Goal: Entertainment & Leisure: Consume media (video, audio)

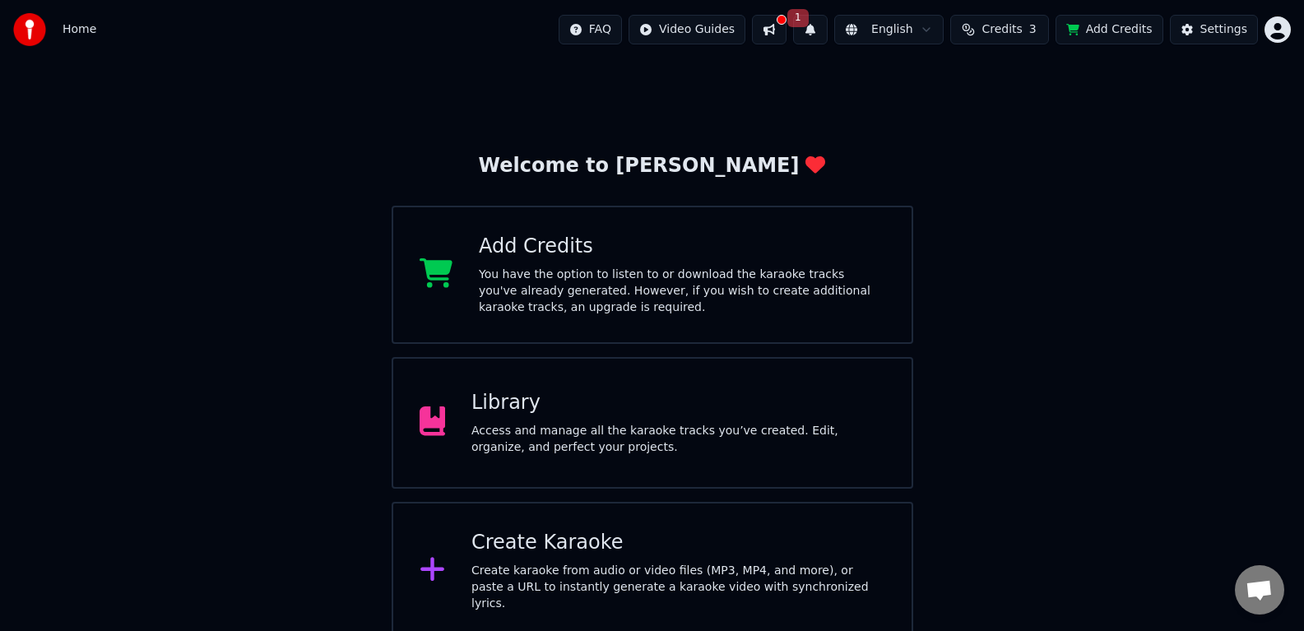
scroll to position [7, 0]
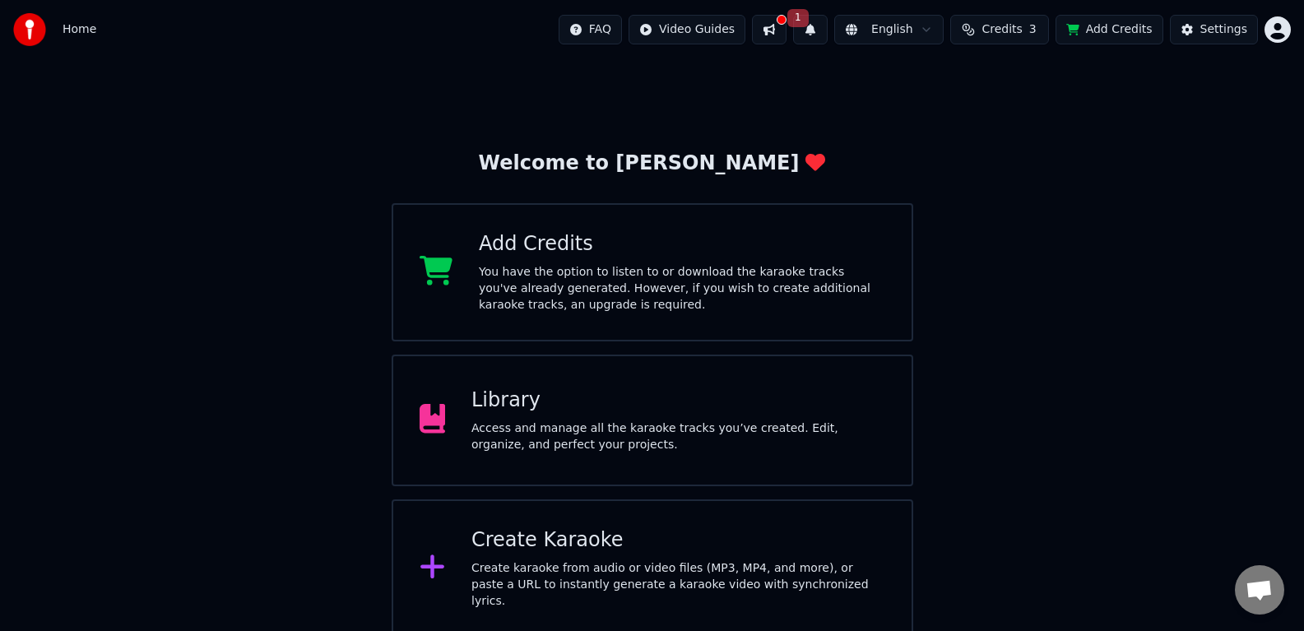
click at [606, 400] on div "Library" at bounding box center [678, 400] width 414 height 26
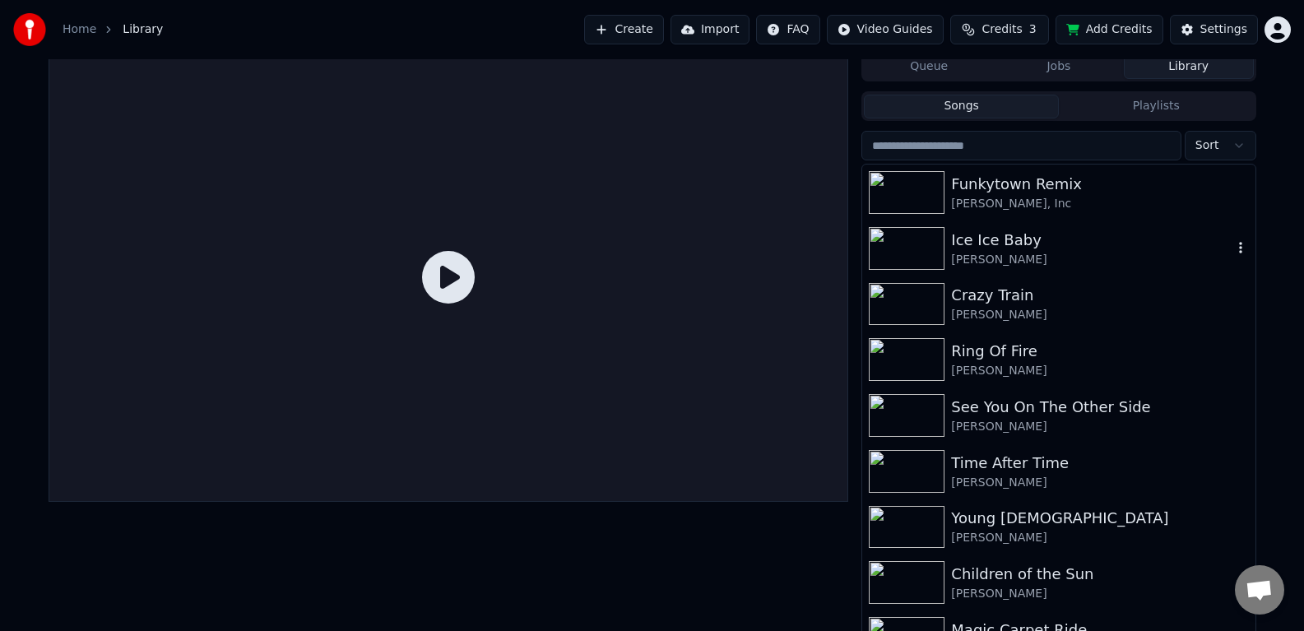
click at [992, 239] on div "Ice Ice Baby" at bounding box center [1091, 240] width 281 height 23
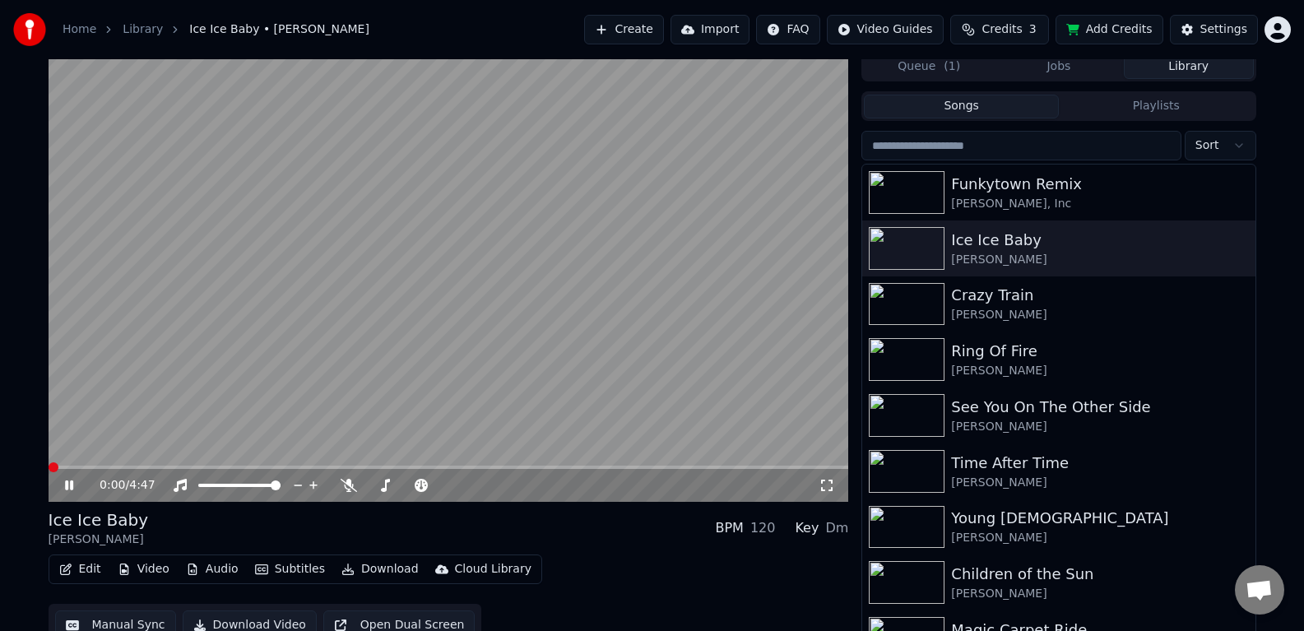
click at [831, 488] on icon at bounding box center [827, 485] width 16 height 13
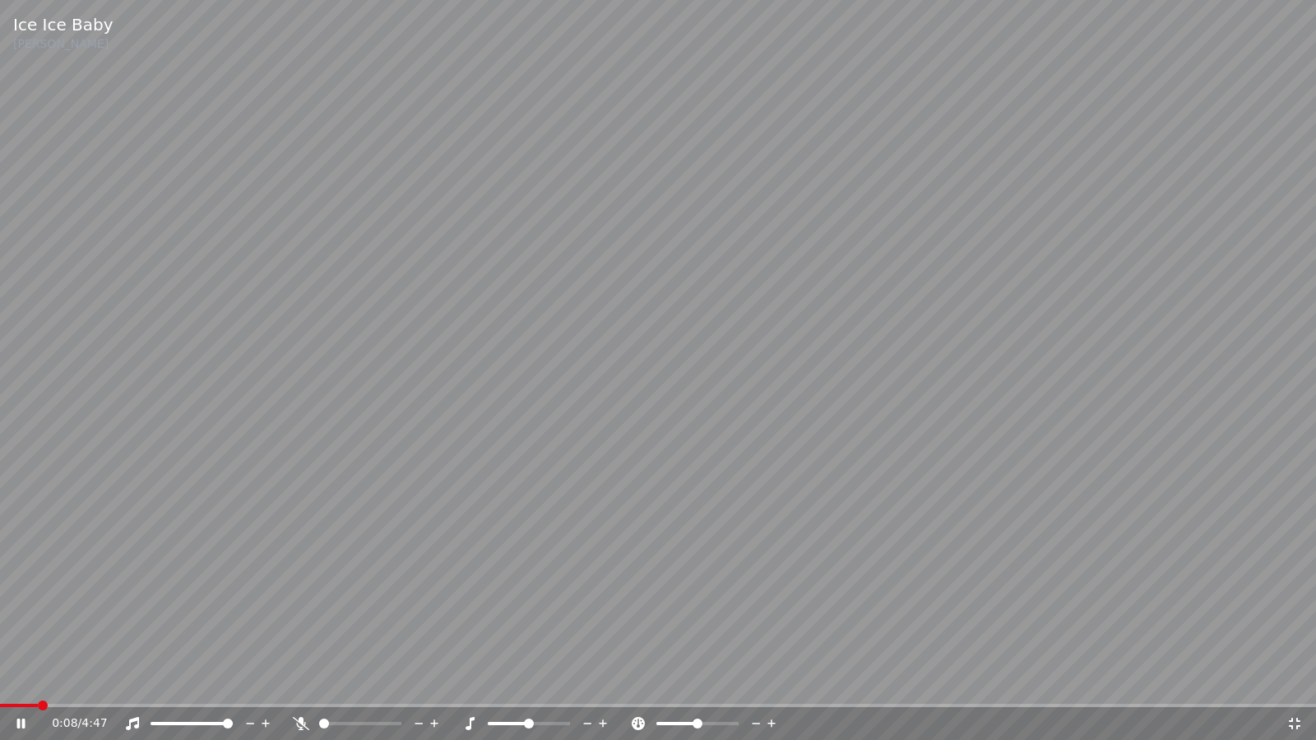
click at [21, 630] on icon at bounding box center [32, 723] width 39 height 13
click at [0, 630] on span at bounding box center [5, 706] width 10 height 10
click at [24, 630] on icon at bounding box center [32, 723] width 39 height 13
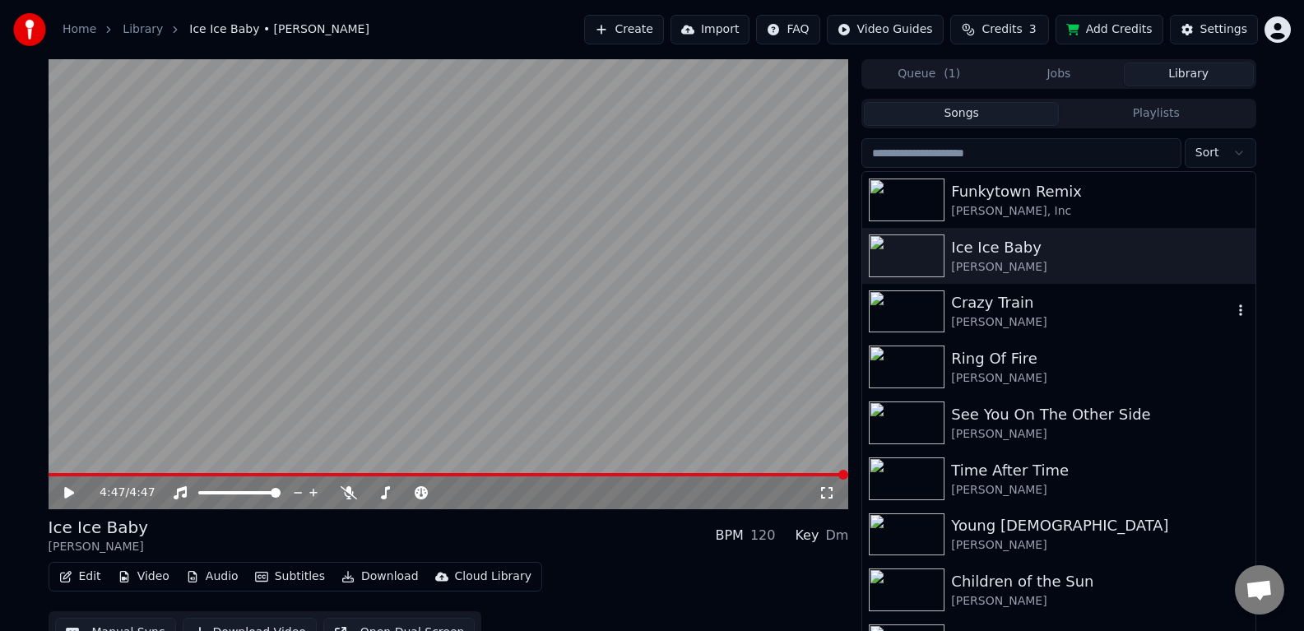
click at [908, 305] on img at bounding box center [907, 311] width 76 height 43
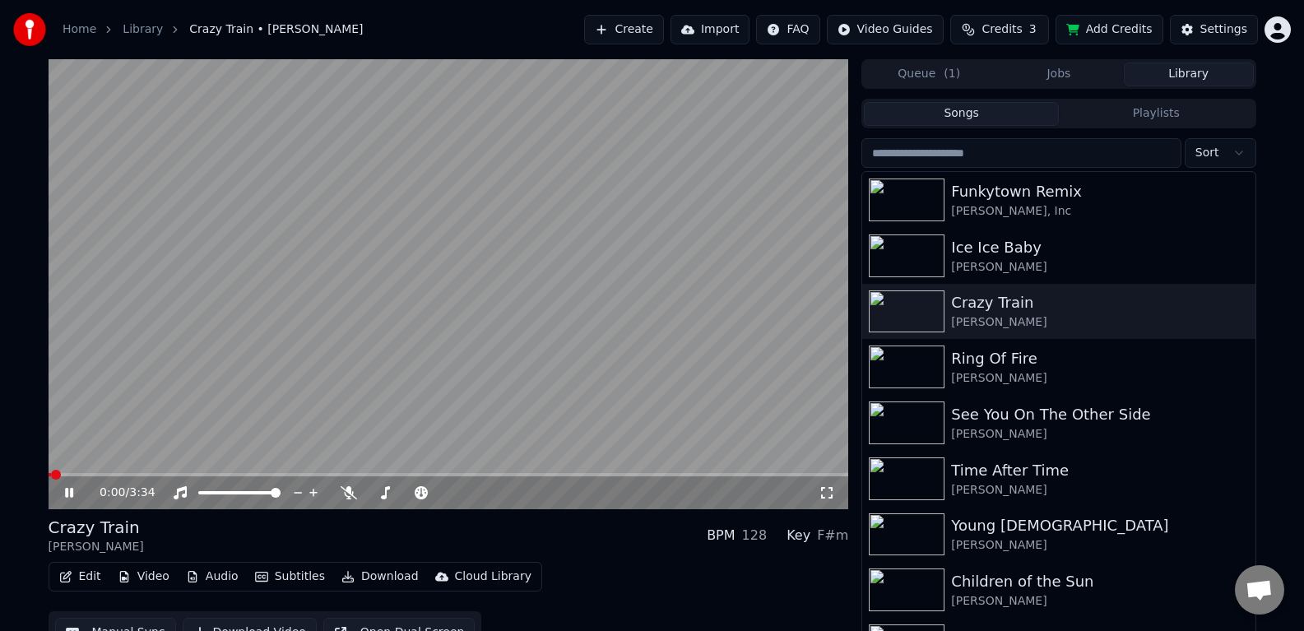
click at [828, 499] on icon at bounding box center [827, 492] width 16 height 13
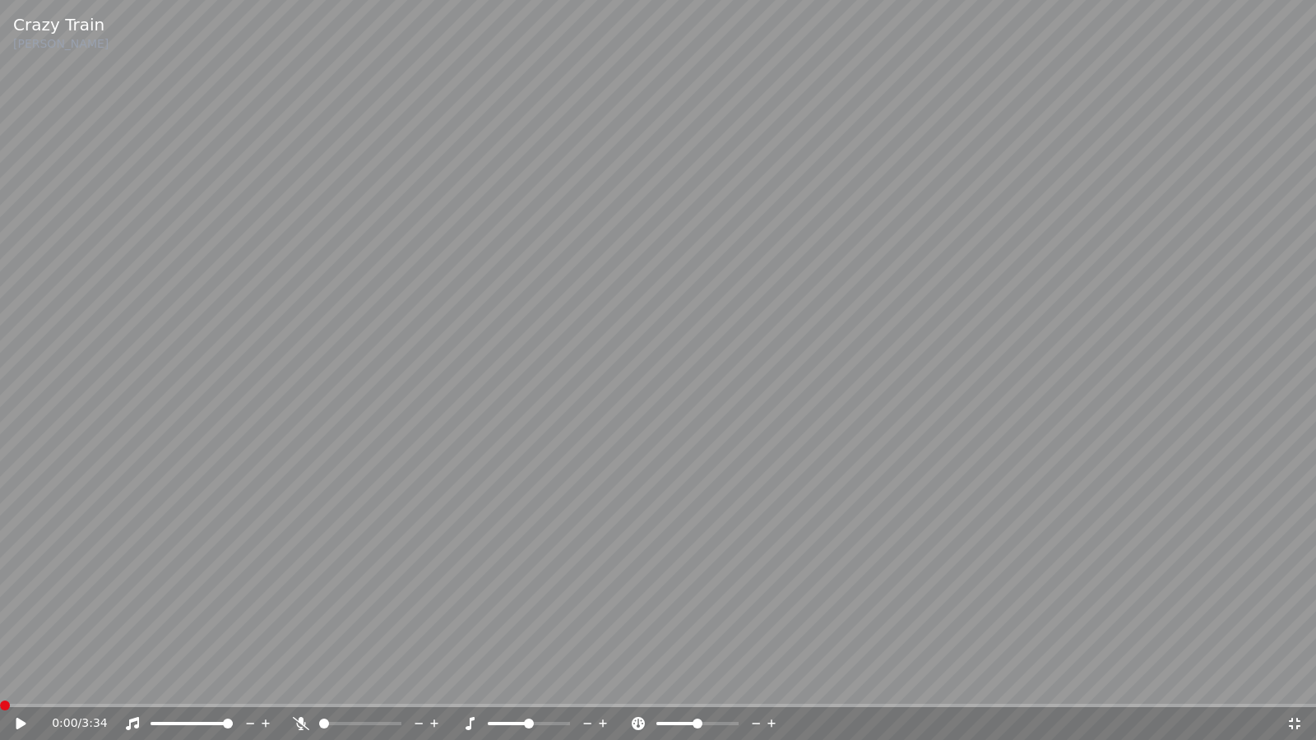
click at [0, 630] on span at bounding box center [0, 705] width 0 height 3
click at [18, 630] on icon at bounding box center [21, 724] width 10 height 12
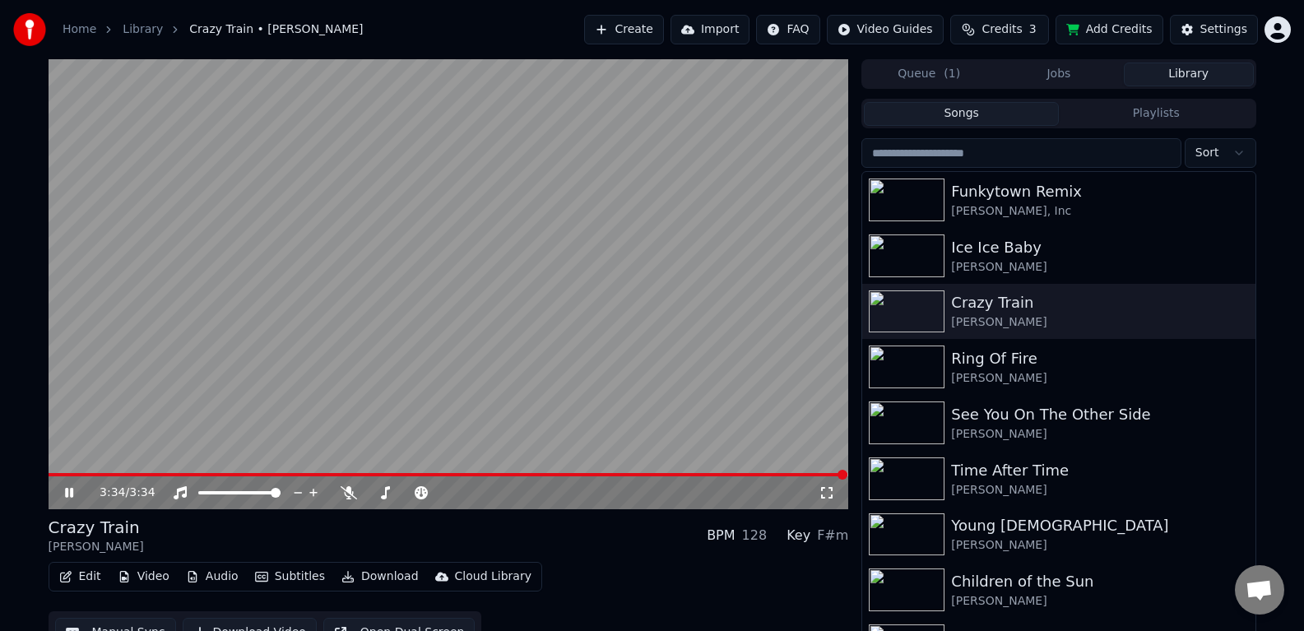
click at [76, 494] on icon at bounding box center [81, 492] width 39 height 13
click at [916, 422] on img at bounding box center [907, 422] width 76 height 43
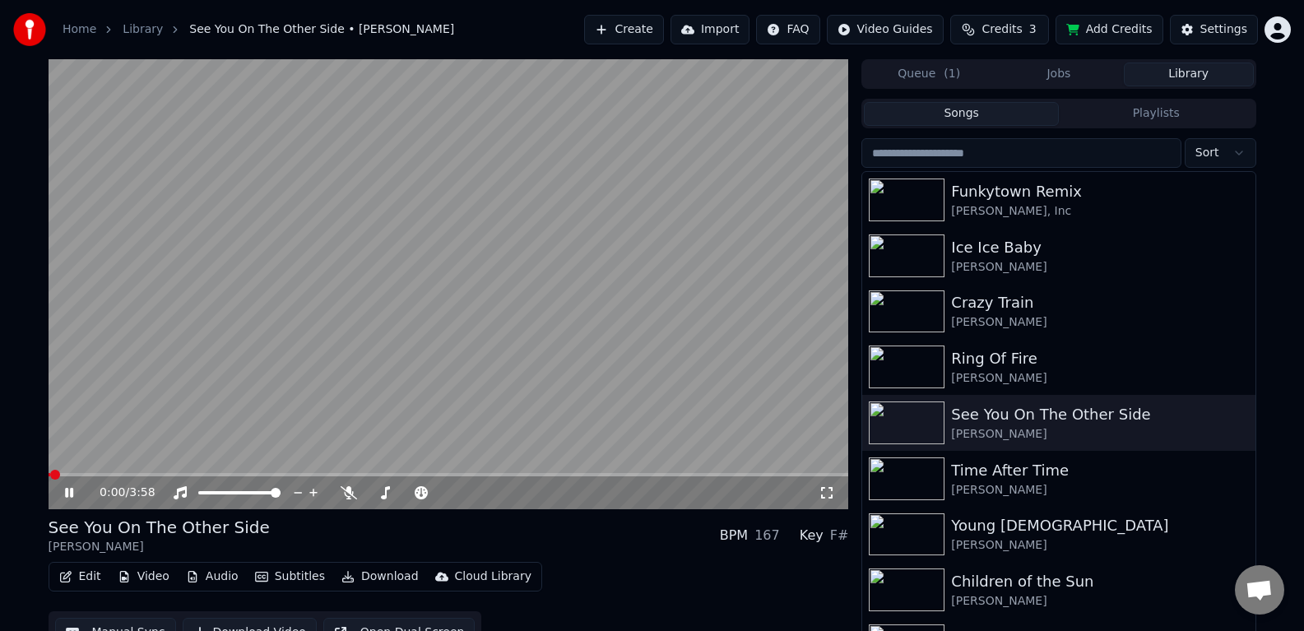
click at [832, 495] on icon at bounding box center [827, 493] width 12 height 12
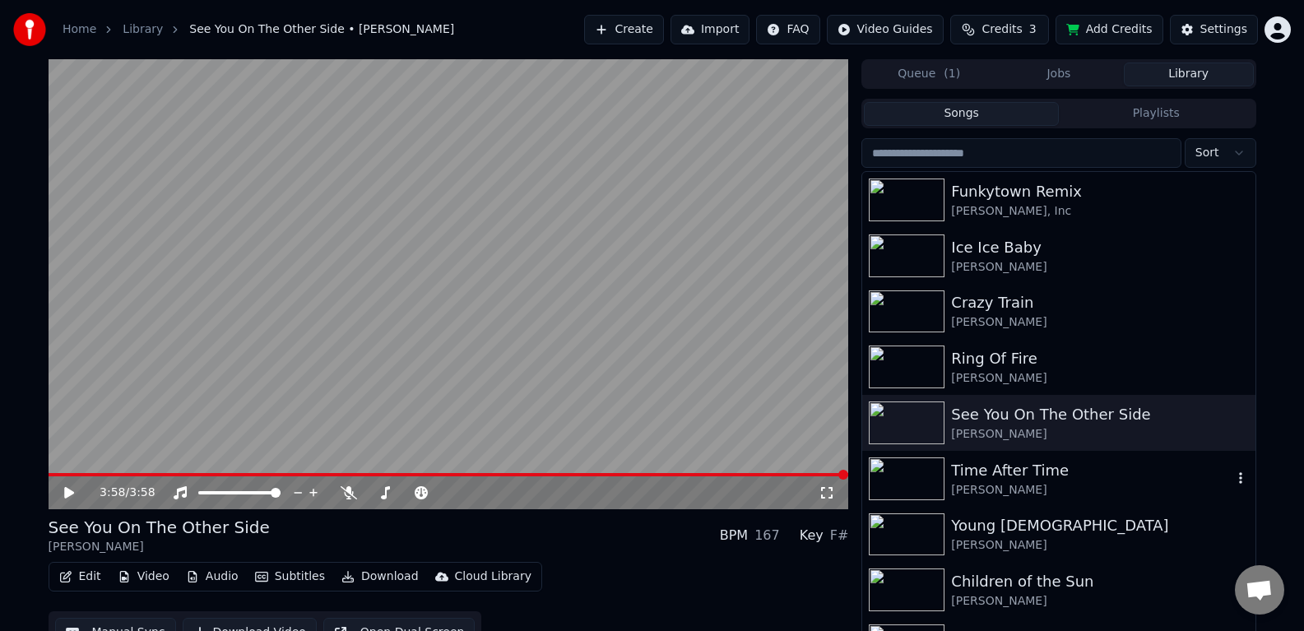
click at [915, 473] on img at bounding box center [907, 478] width 76 height 43
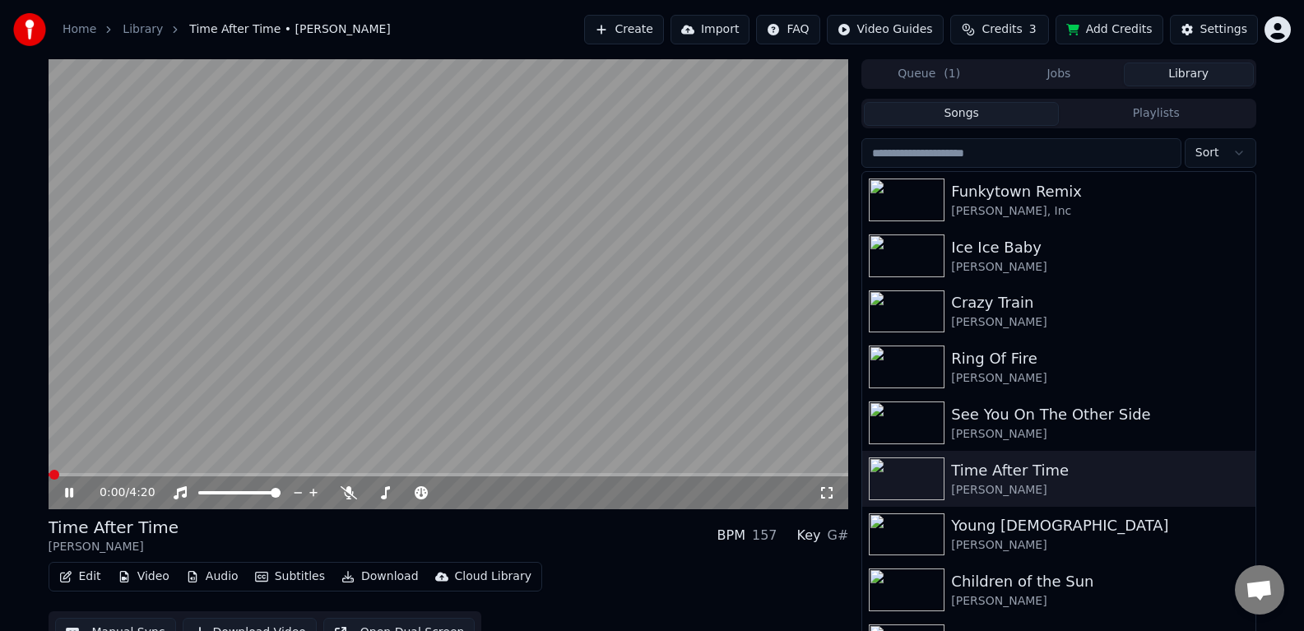
click at [830, 497] on icon at bounding box center [827, 493] width 12 height 12
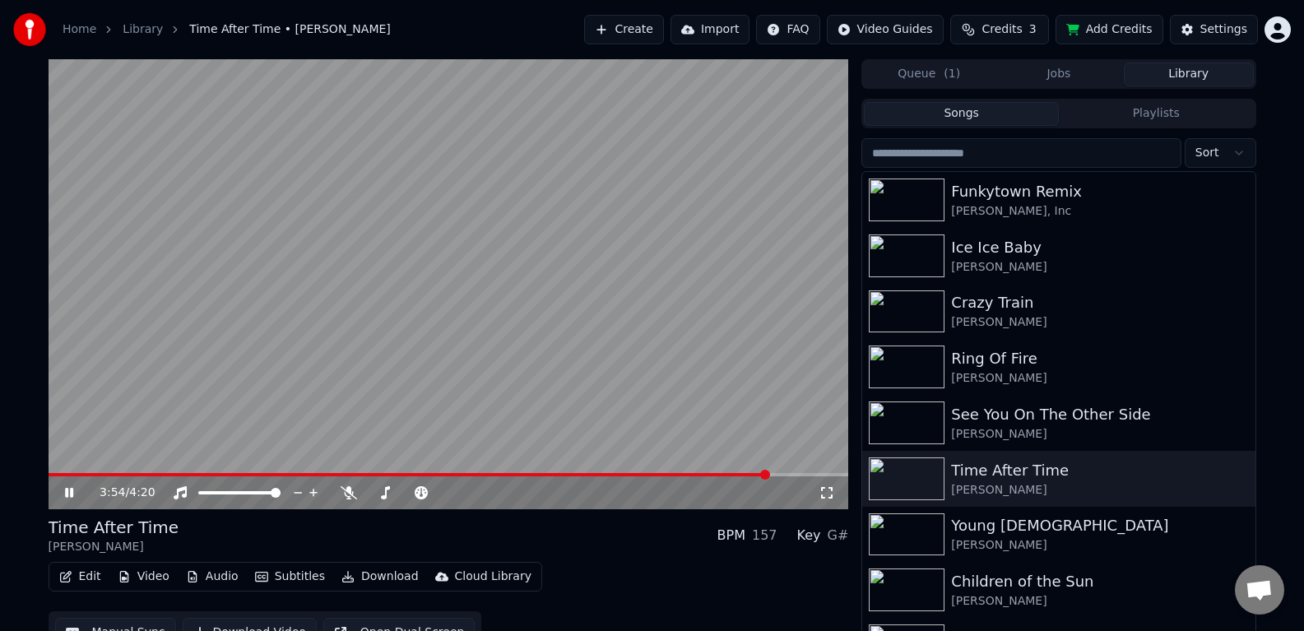
click at [69, 492] on icon at bounding box center [81, 492] width 39 height 13
click at [1037, 532] on div "Young [DEMOGRAPHIC_DATA]" at bounding box center [1091, 525] width 281 height 23
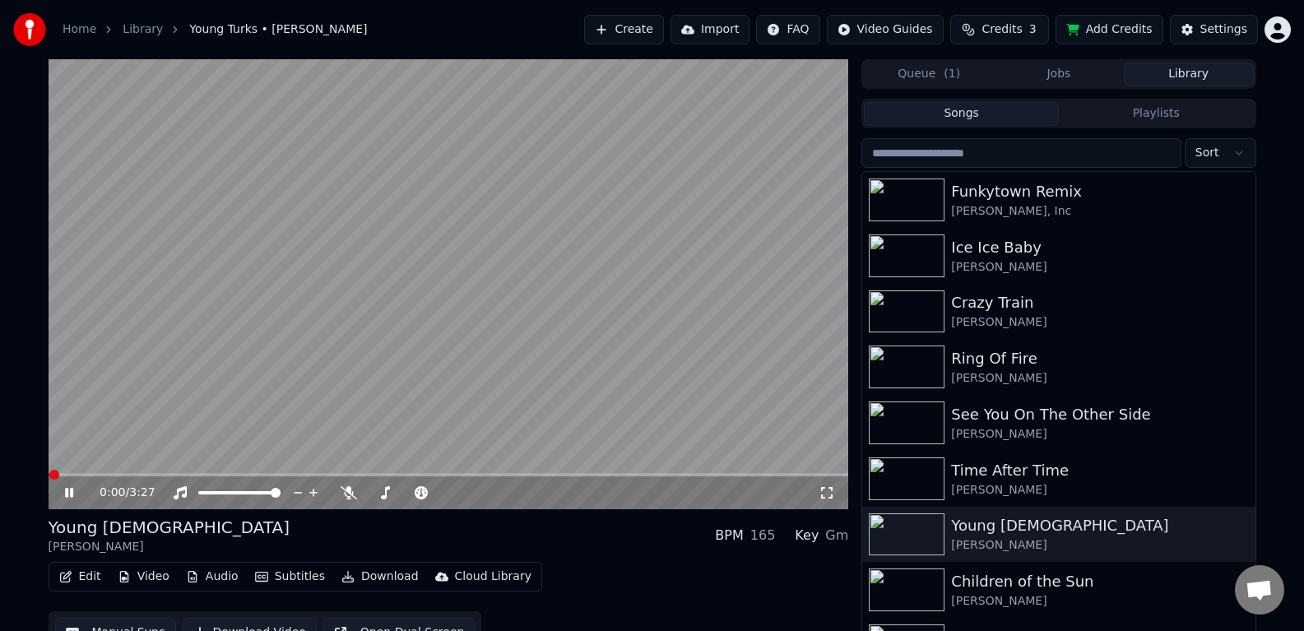
click at [833, 495] on icon at bounding box center [827, 492] width 16 height 13
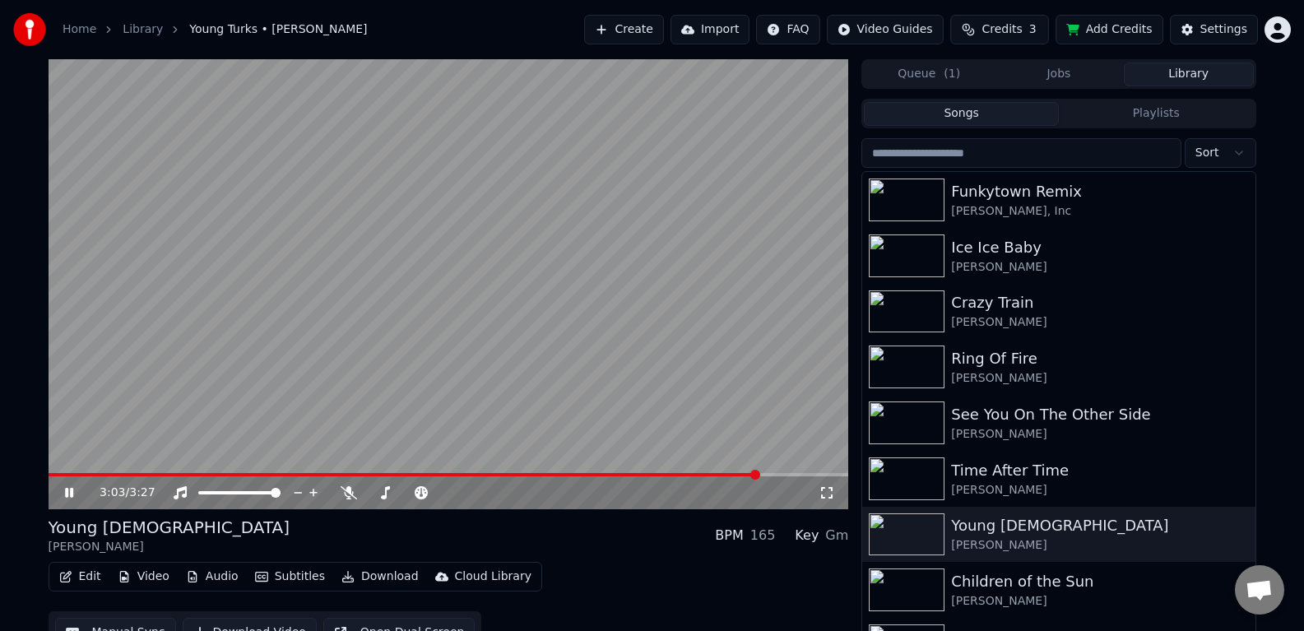
click at [72, 494] on icon at bounding box center [69, 493] width 8 height 10
drag, startPoint x: 93, startPoint y: 493, endPoint x: 193, endPoint y: 461, distance: 105.1
click at [172, 471] on div "3:03 / 3:27" at bounding box center [449, 284] width 800 height 450
click at [67, 495] on icon at bounding box center [69, 493] width 8 height 10
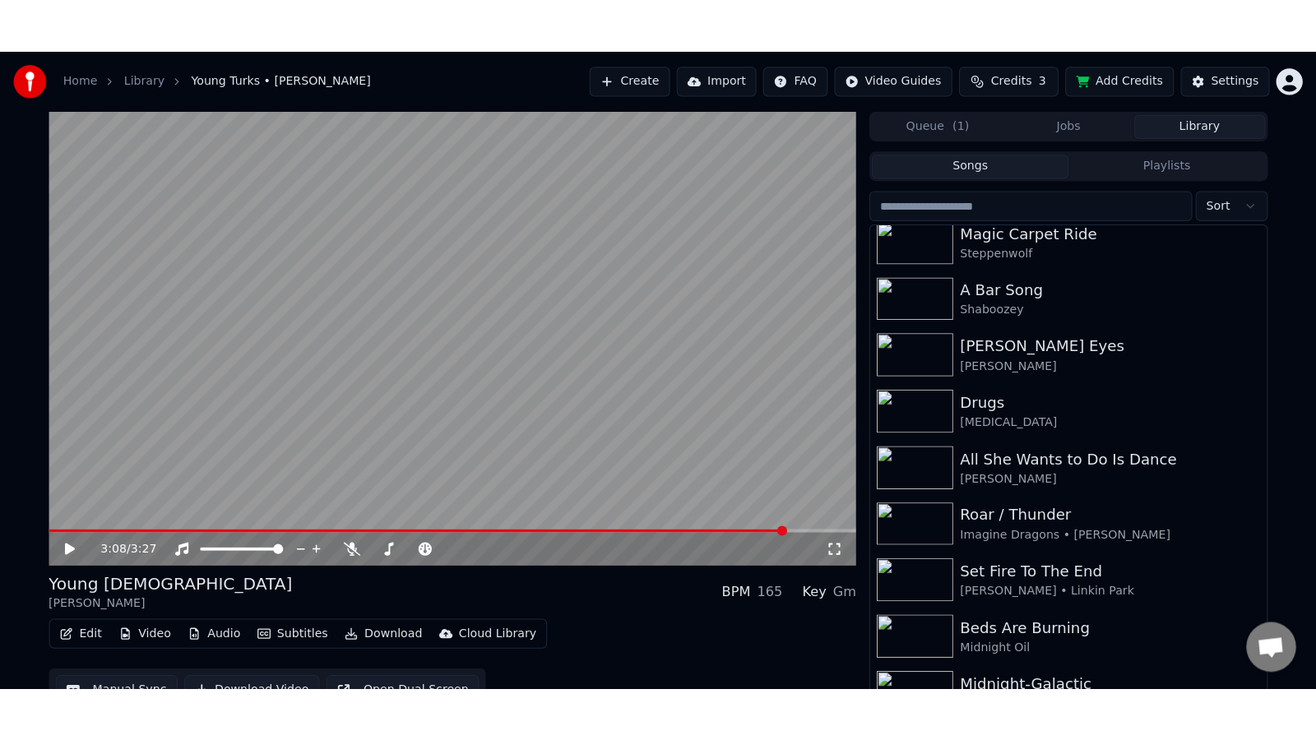
scroll to position [533, 0]
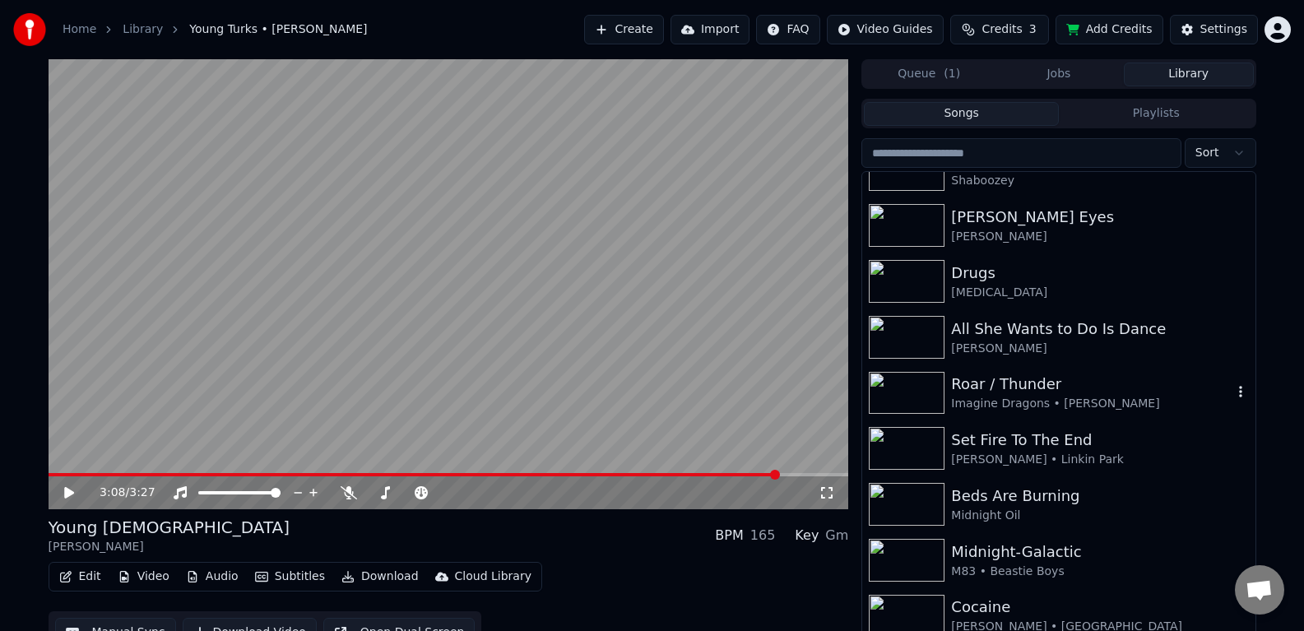
click at [995, 385] on div "Roar / Thunder" at bounding box center [1091, 384] width 281 height 23
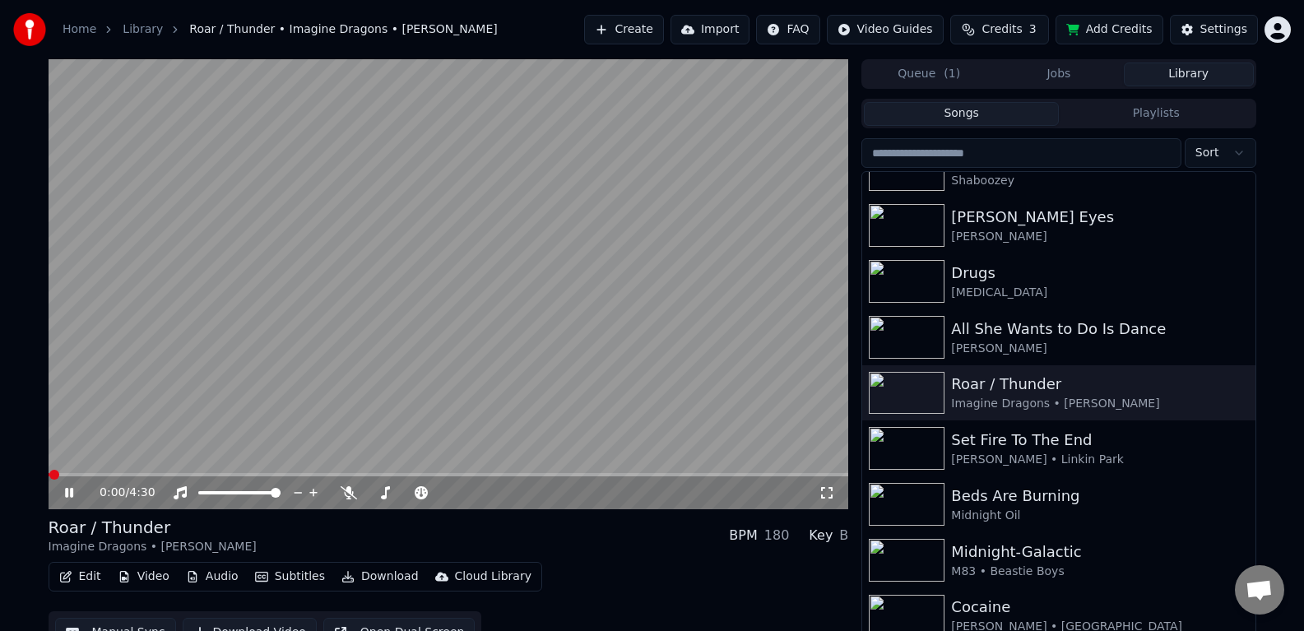
click at [828, 497] on icon at bounding box center [827, 493] width 12 height 12
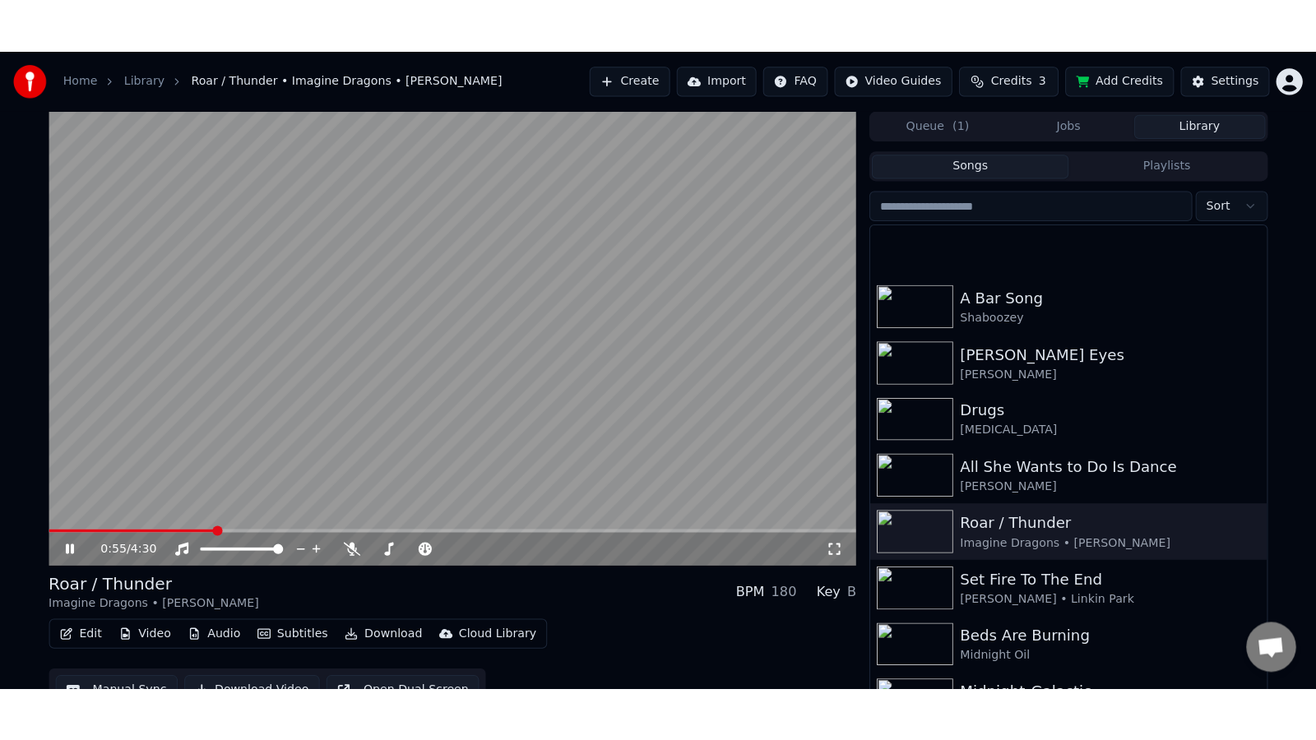
scroll to position [533, 0]
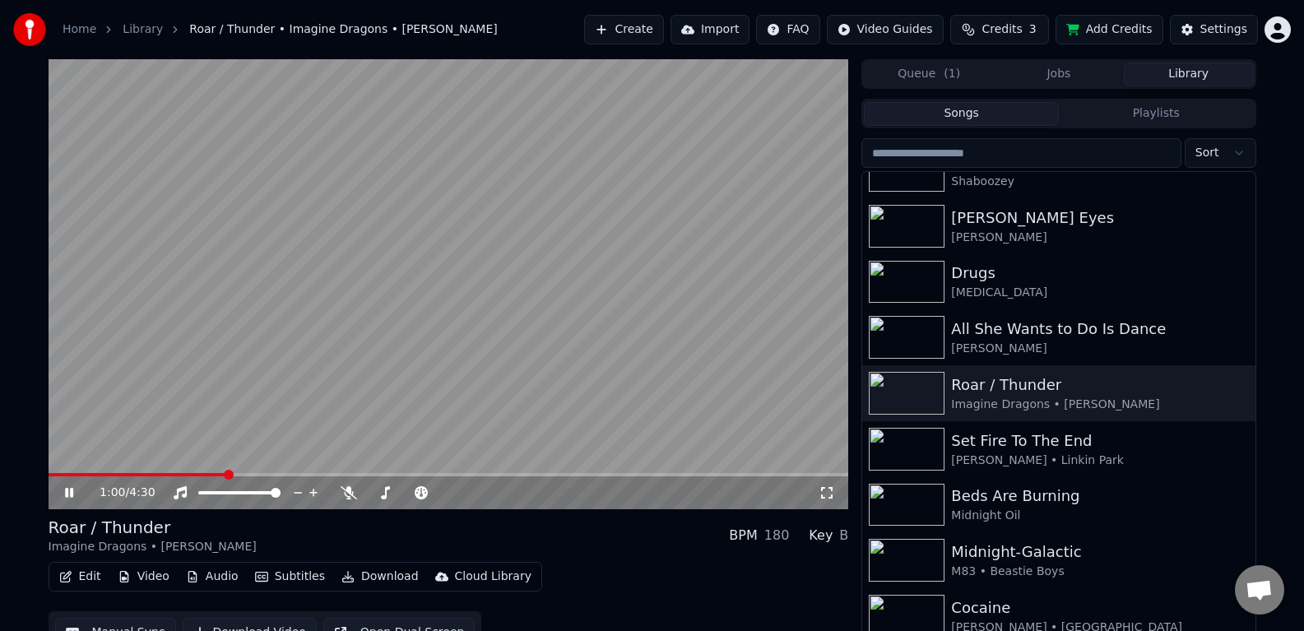
click at [831, 498] on icon at bounding box center [827, 493] width 12 height 12
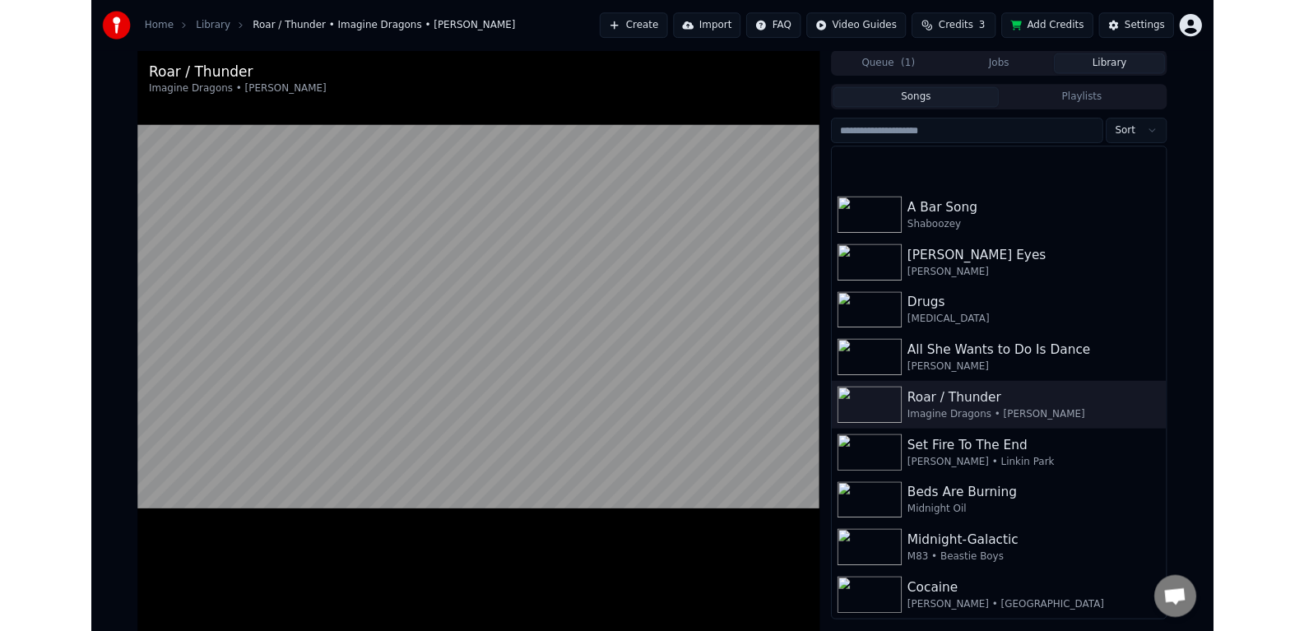
scroll to position [451, 0]
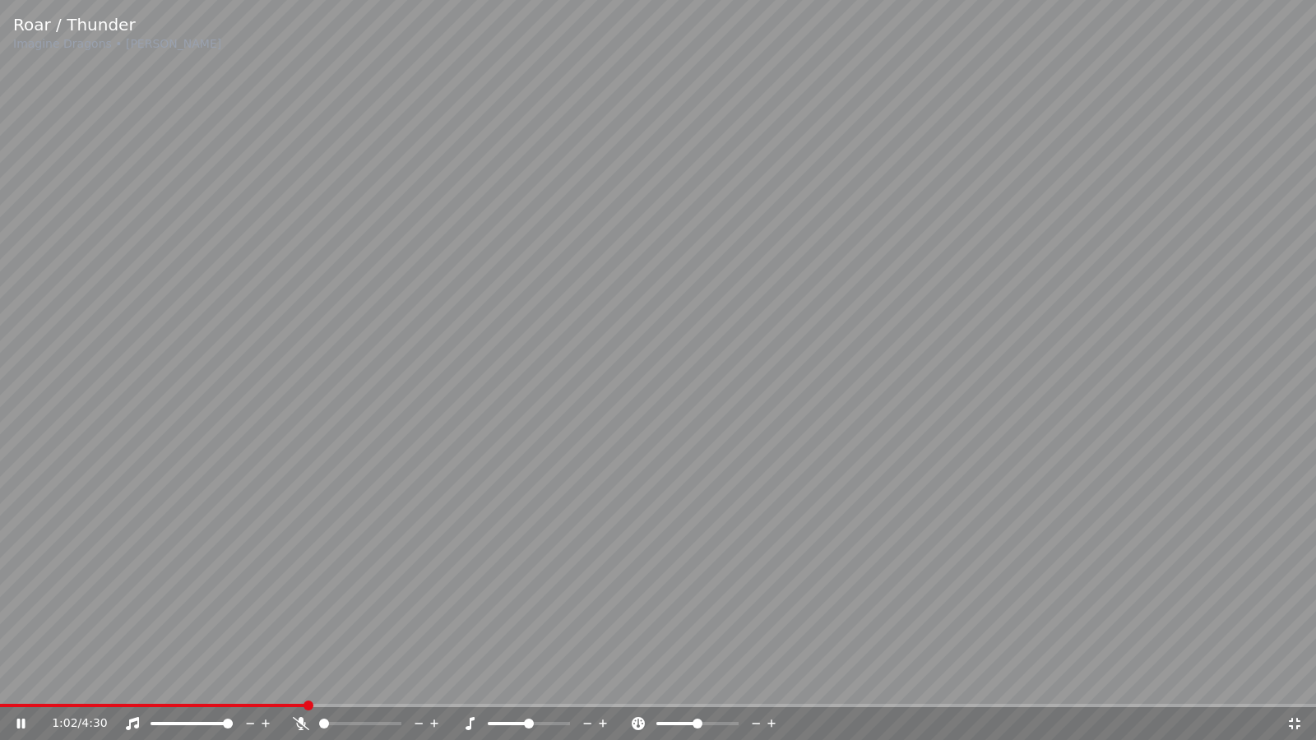
drag, startPoint x: 13, startPoint y: 725, endPoint x: 151, endPoint y: 722, distance: 137.4
click at [14, 630] on icon at bounding box center [32, 723] width 39 height 13
click at [1298, 630] on icon at bounding box center [1295, 724] width 12 height 12
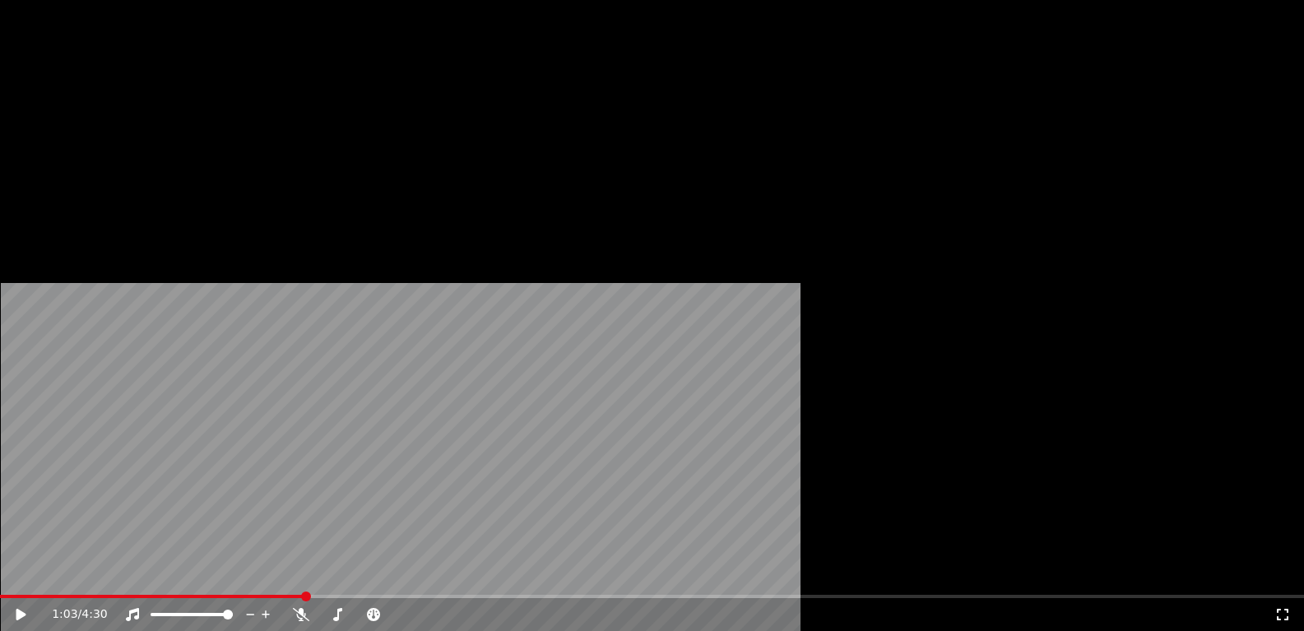
scroll to position [23, 0]
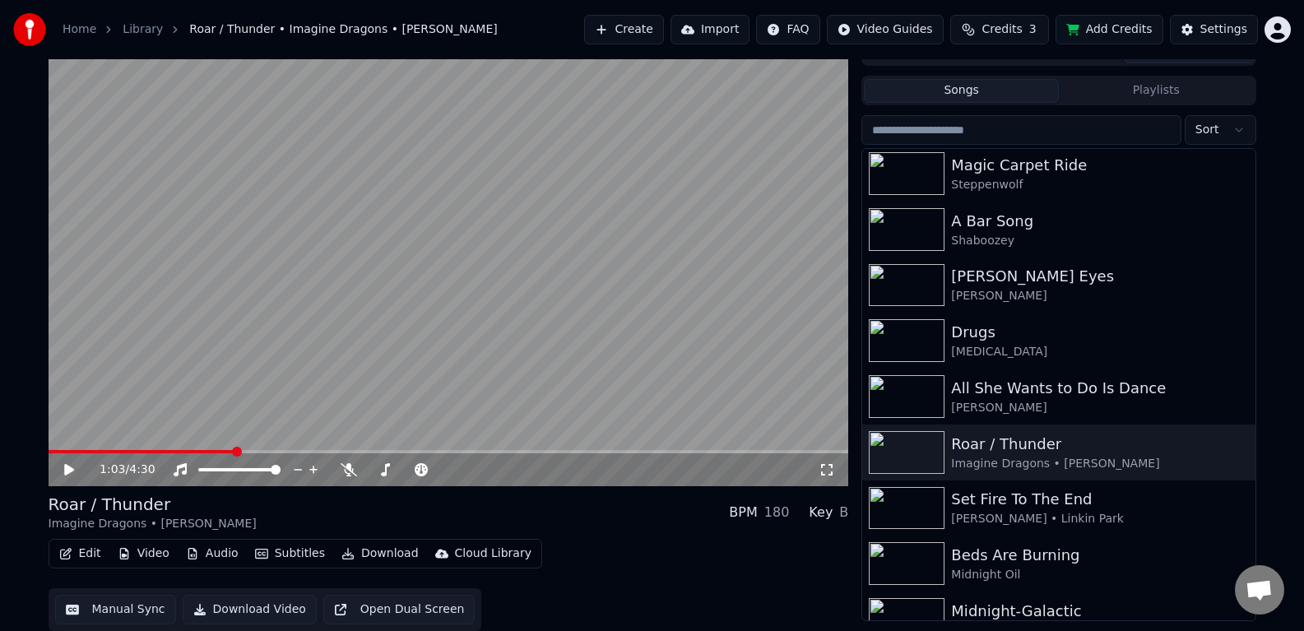
click at [90, 551] on button "Edit" at bounding box center [80, 553] width 55 height 23
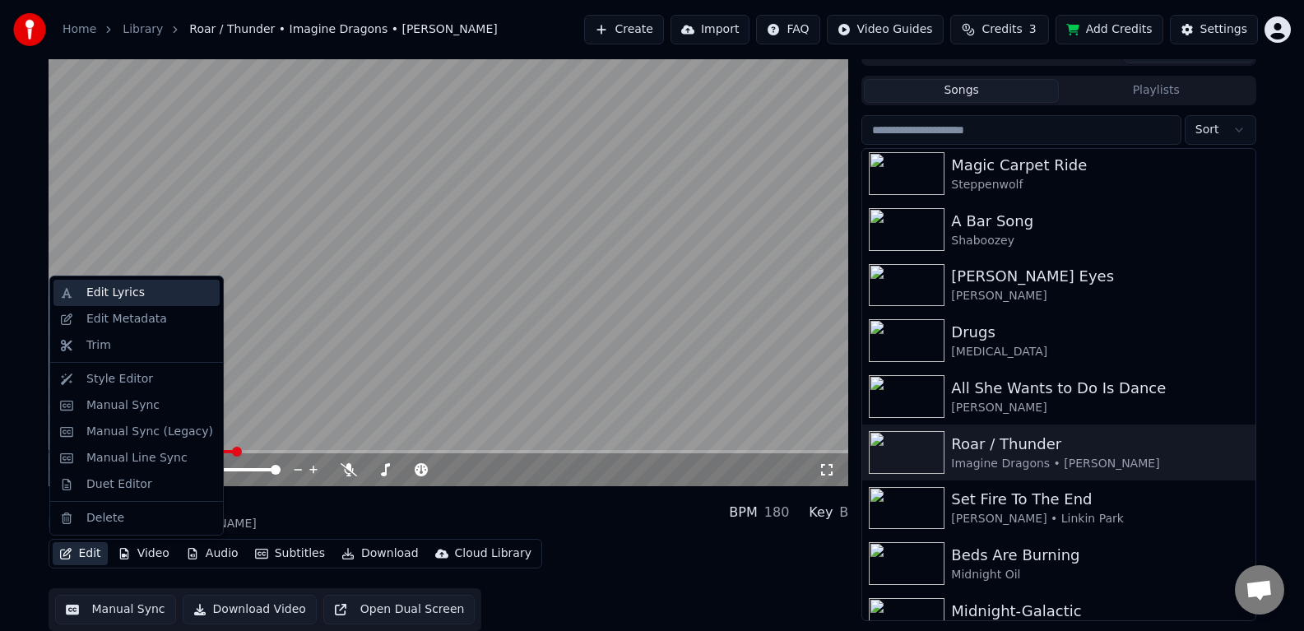
click at [171, 290] on div "Edit Lyrics" at bounding box center [149, 293] width 127 height 16
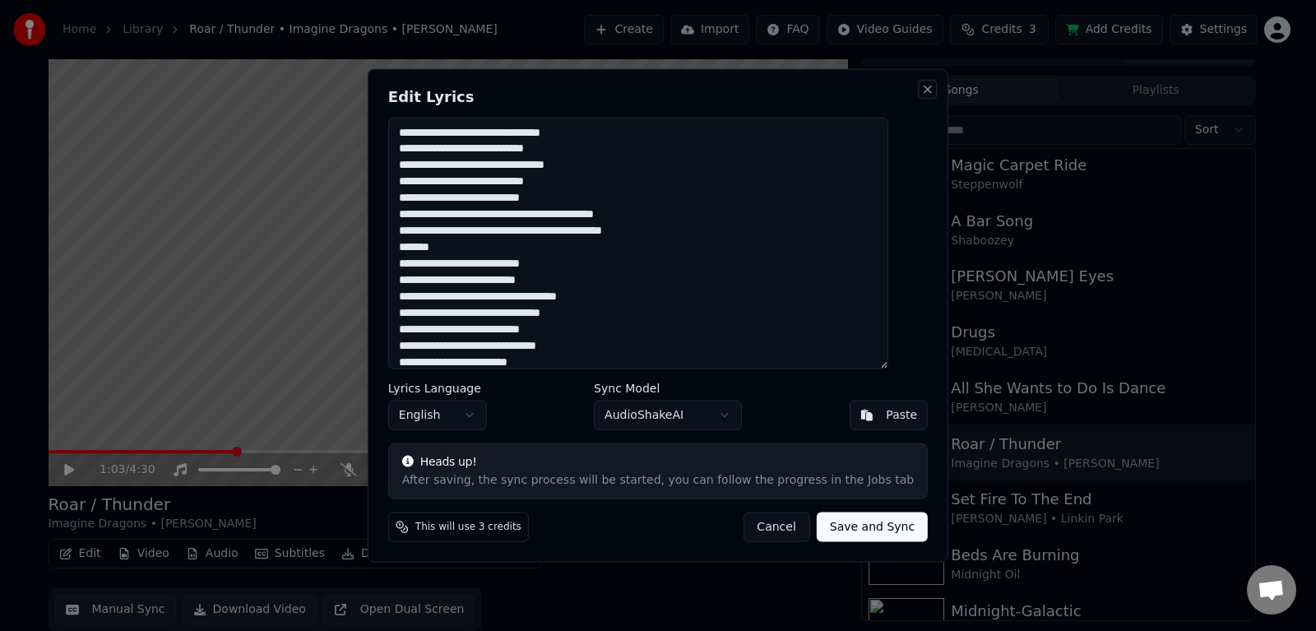
click at [921, 93] on button "Close" at bounding box center [927, 88] width 13 height 13
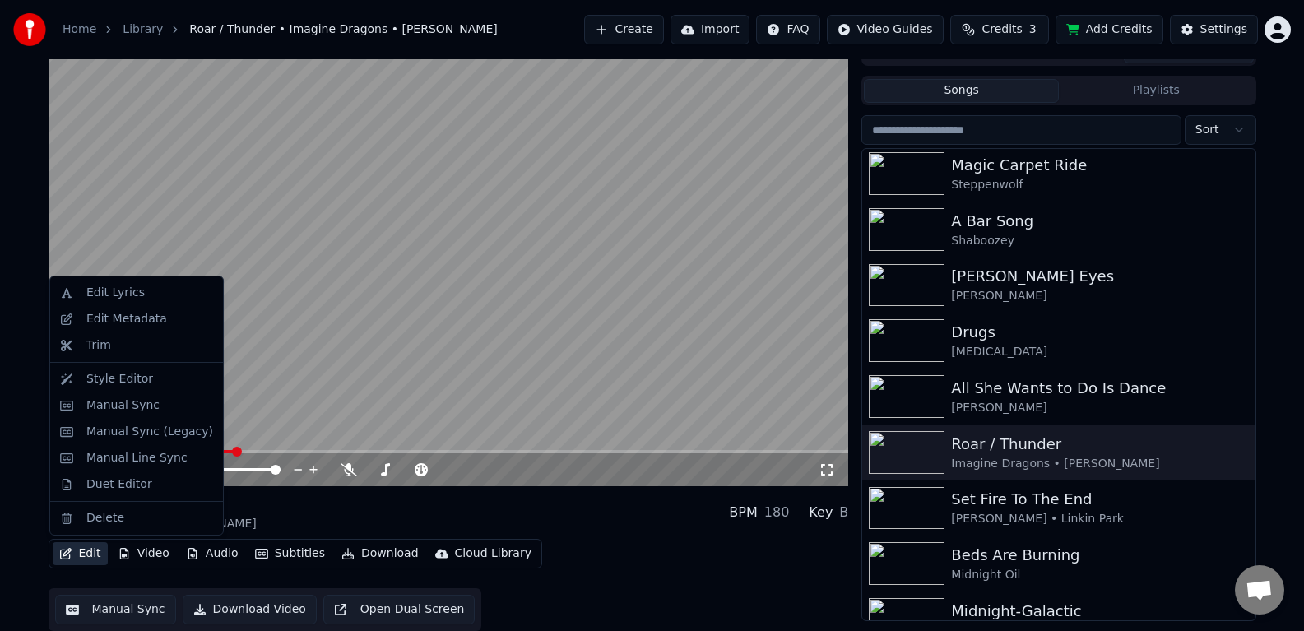
click at [86, 559] on button "Edit" at bounding box center [80, 553] width 55 height 23
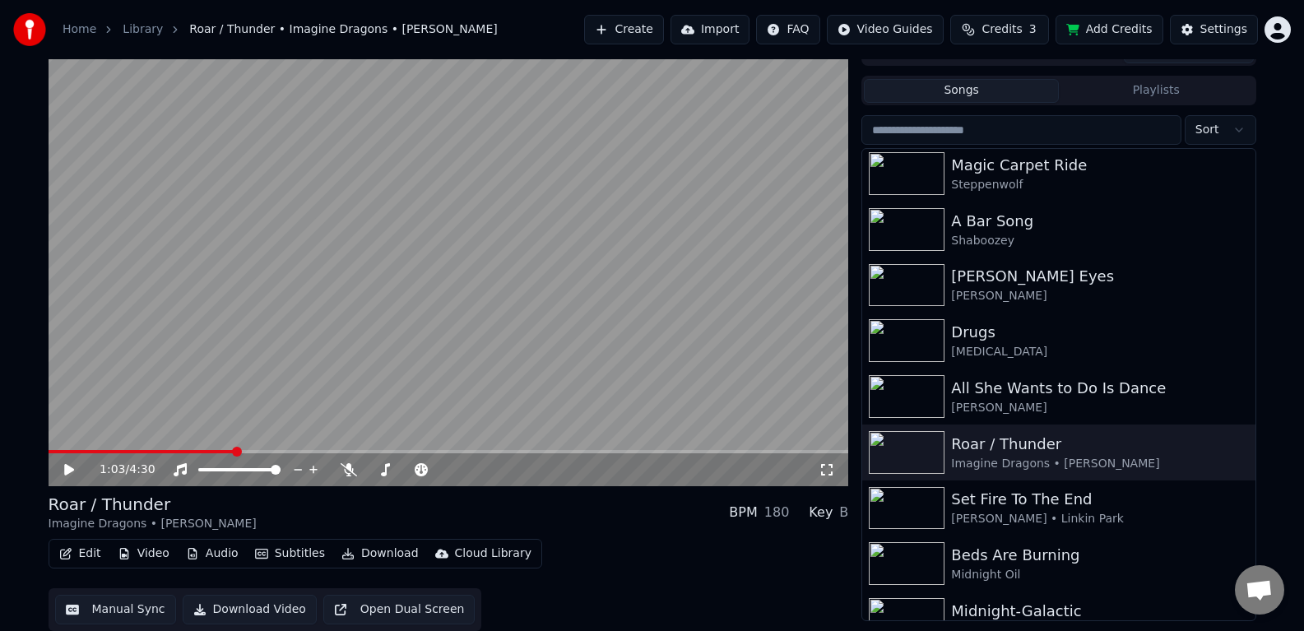
click at [749, 590] on div "Edit Video Audio Subtitles Download Cloud Library Manual Sync Download Video Op…" at bounding box center [449, 585] width 800 height 92
click at [226, 456] on span at bounding box center [228, 452] width 10 height 10
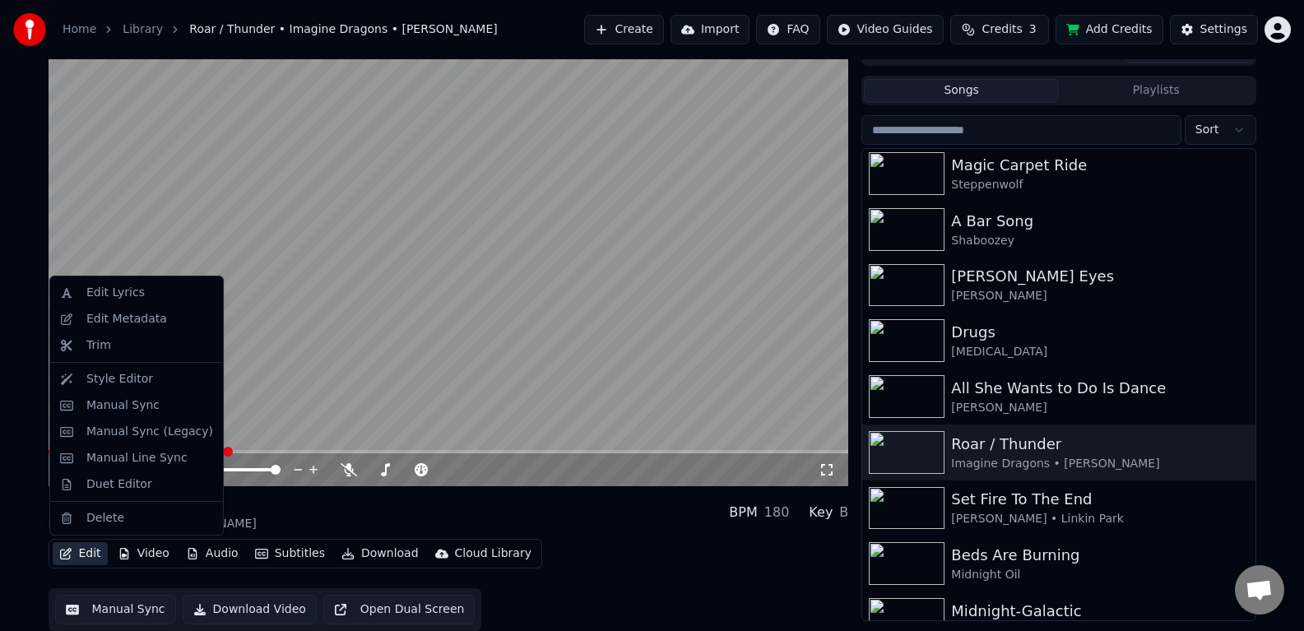
click at [97, 554] on button "Edit" at bounding box center [80, 553] width 55 height 23
click at [111, 301] on div "Edit Lyrics" at bounding box center [136, 293] width 166 height 26
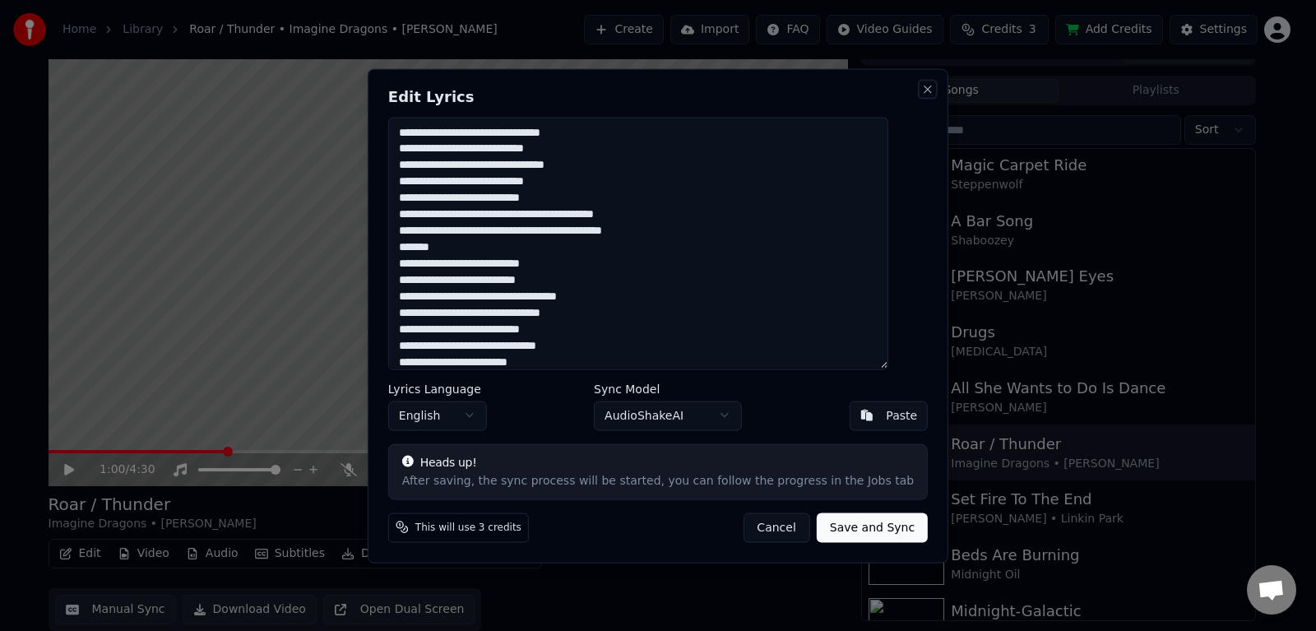
click at [921, 88] on button "Close" at bounding box center [927, 88] width 13 height 13
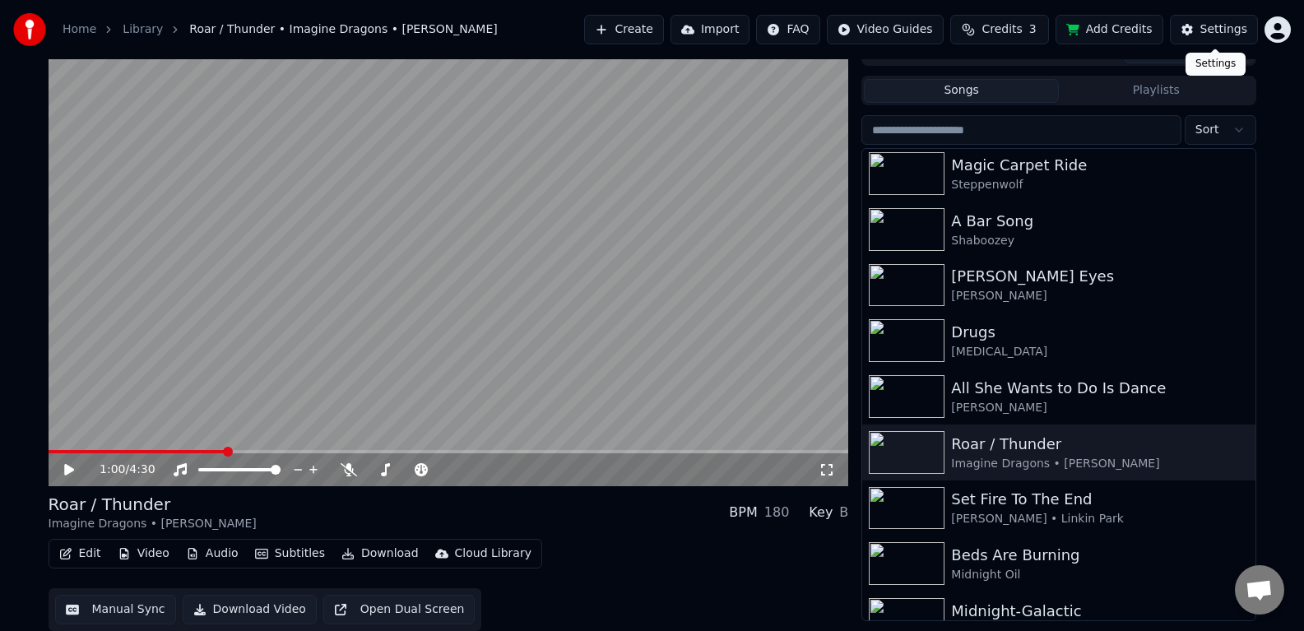
click at [1228, 39] on button "Settings" at bounding box center [1214, 30] width 88 height 30
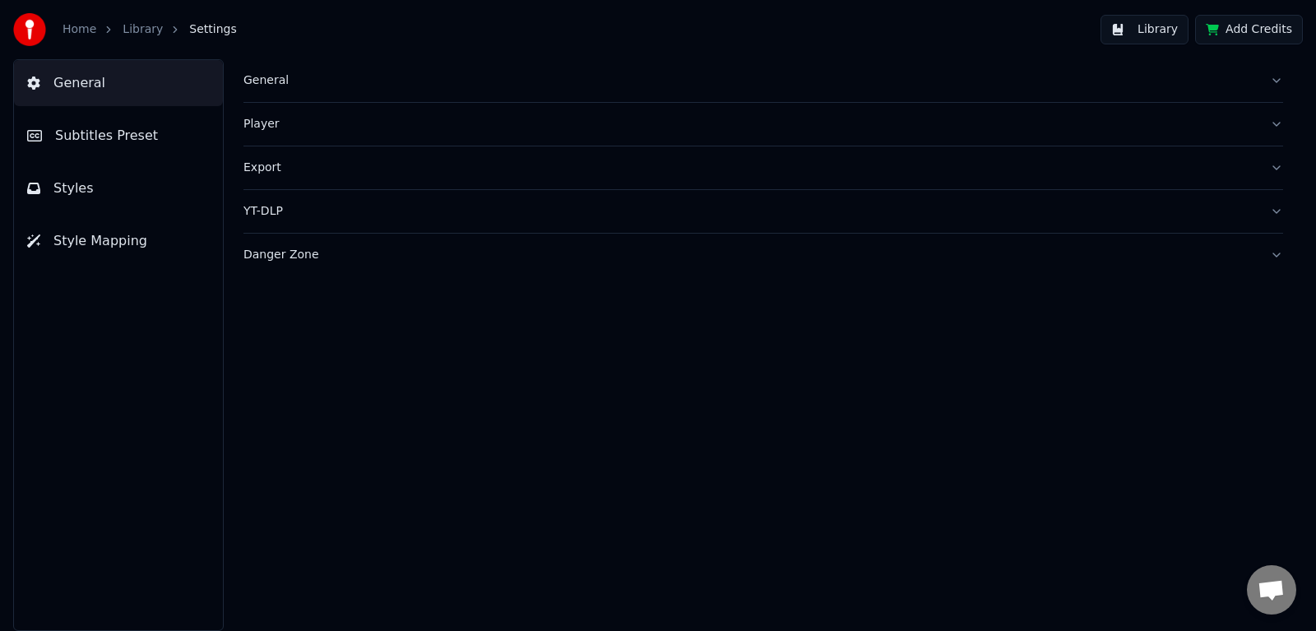
click at [271, 87] on div "General" at bounding box center [749, 80] width 1013 height 16
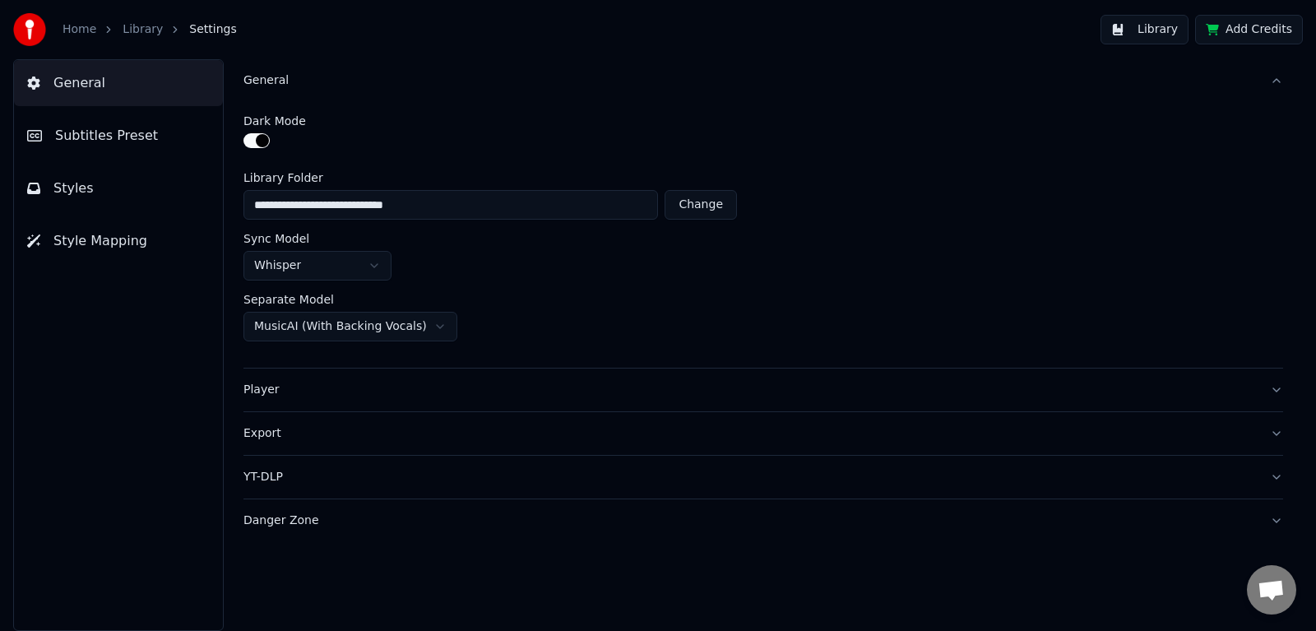
click at [376, 264] on html "**********" at bounding box center [658, 315] width 1316 height 631
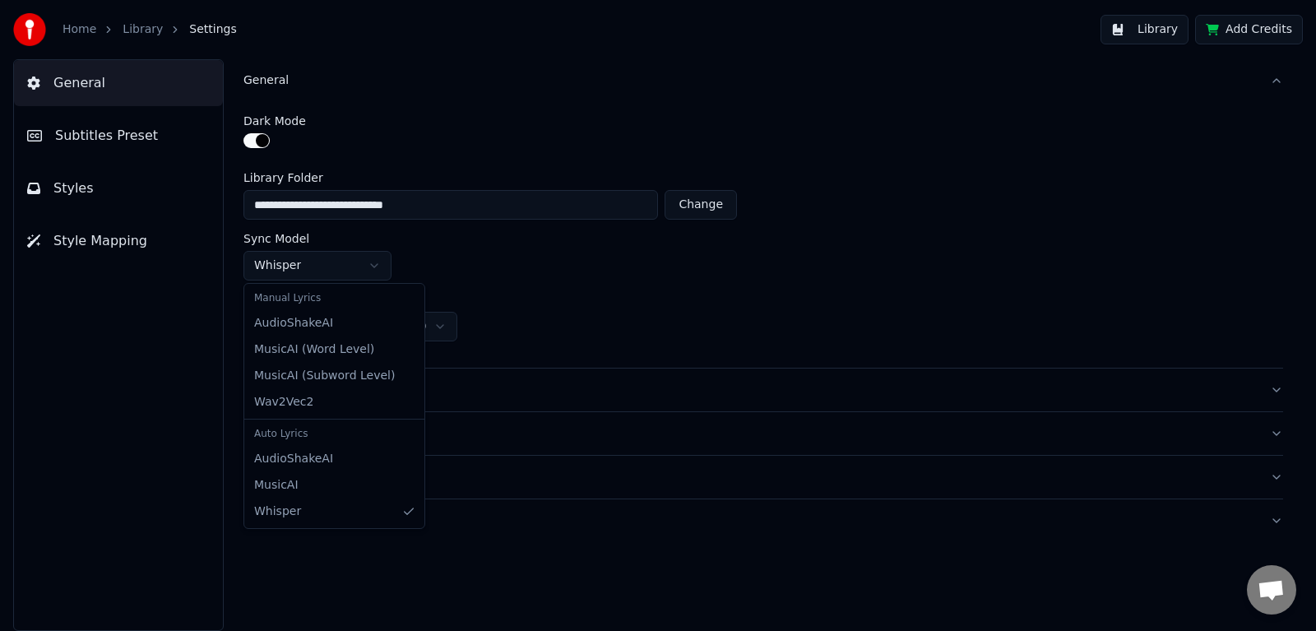
click at [468, 267] on html "**********" at bounding box center [658, 315] width 1316 height 631
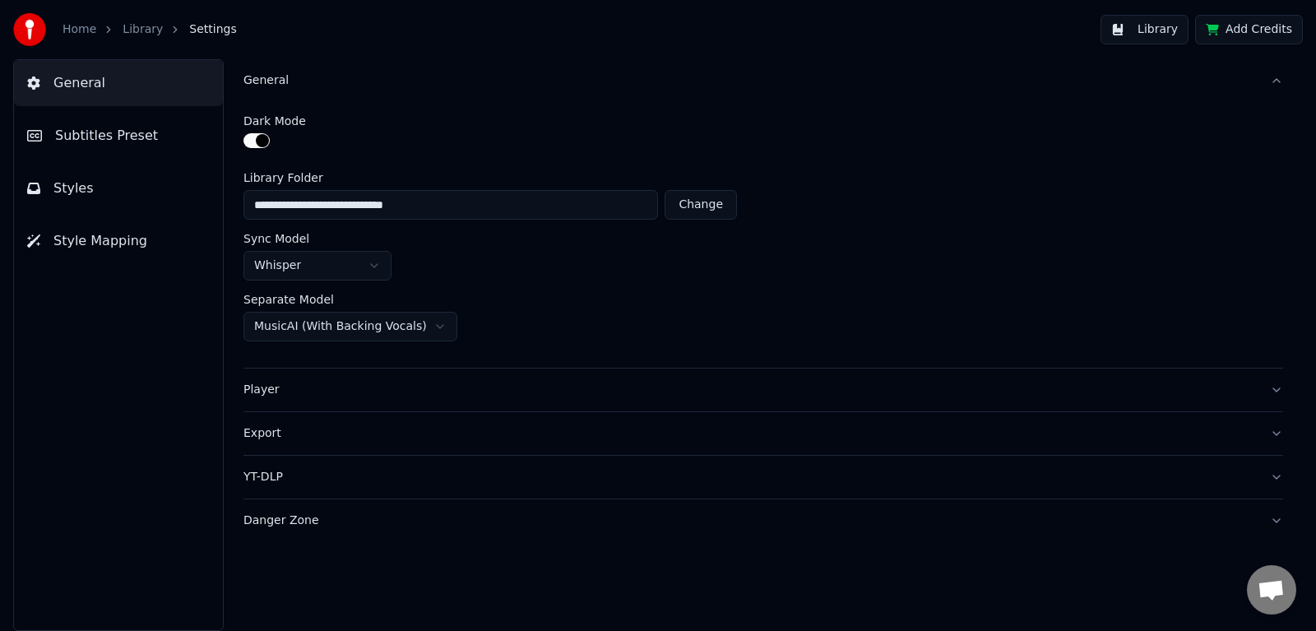
click at [116, 134] on span "Subtitles Preset" at bounding box center [106, 136] width 103 height 20
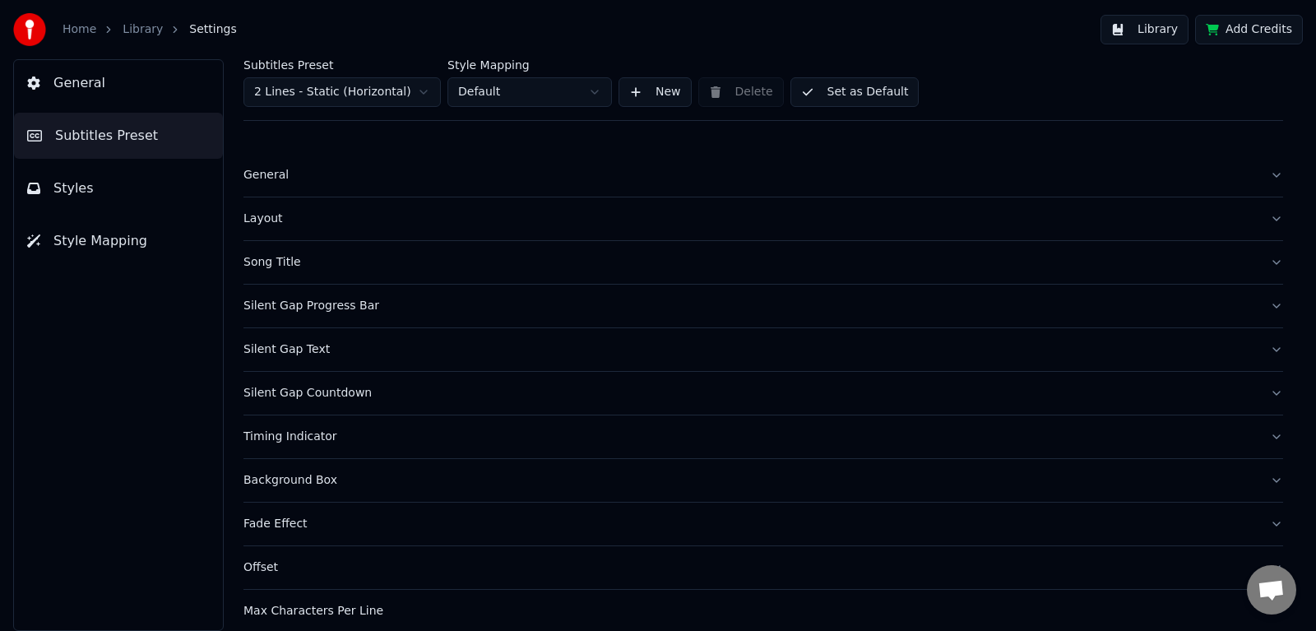
click at [99, 180] on button "Styles" at bounding box center [118, 188] width 209 height 46
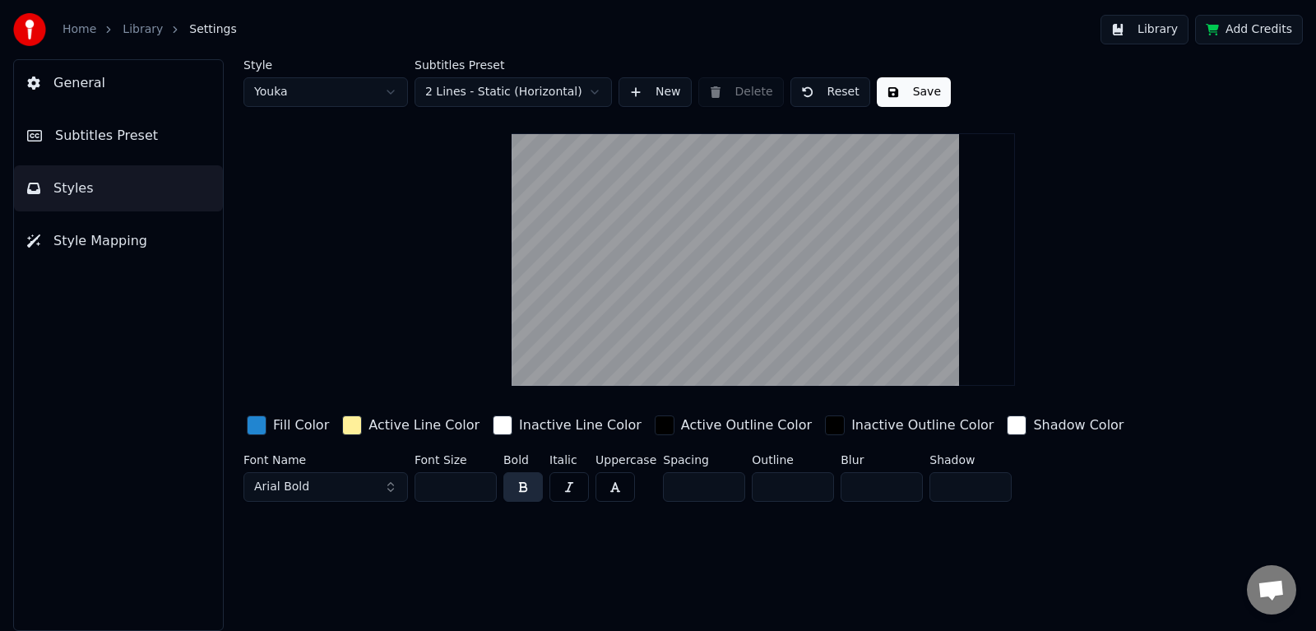
click at [99, 247] on span "Style Mapping" at bounding box center [100, 241] width 94 height 20
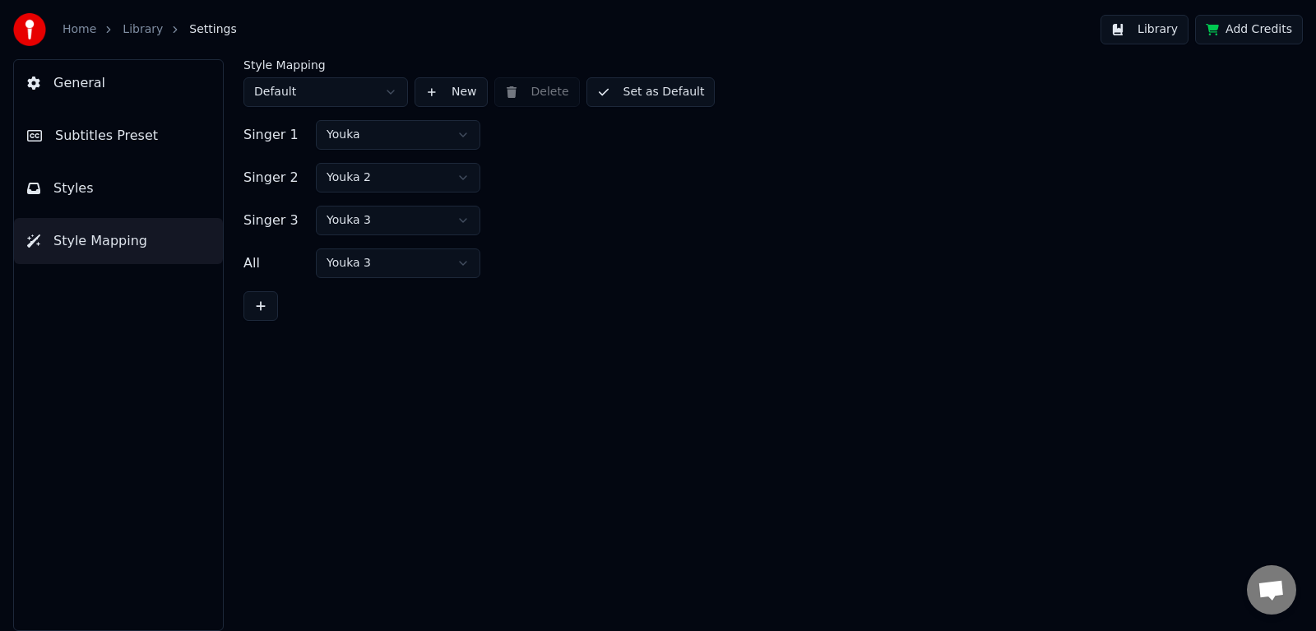
click at [95, 88] on span "General" at bounding box center [79, 83] width 52 height 20
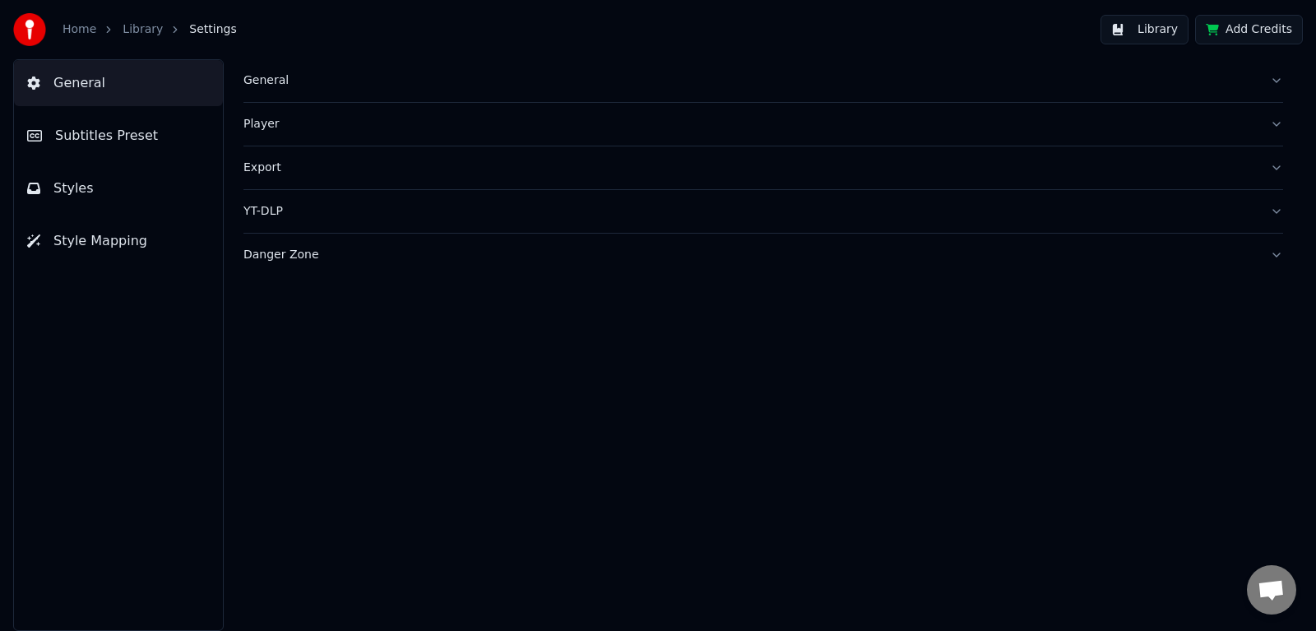
click at [262, 81] on div "General" at bounding box center [749, 80] width 1013 height 16
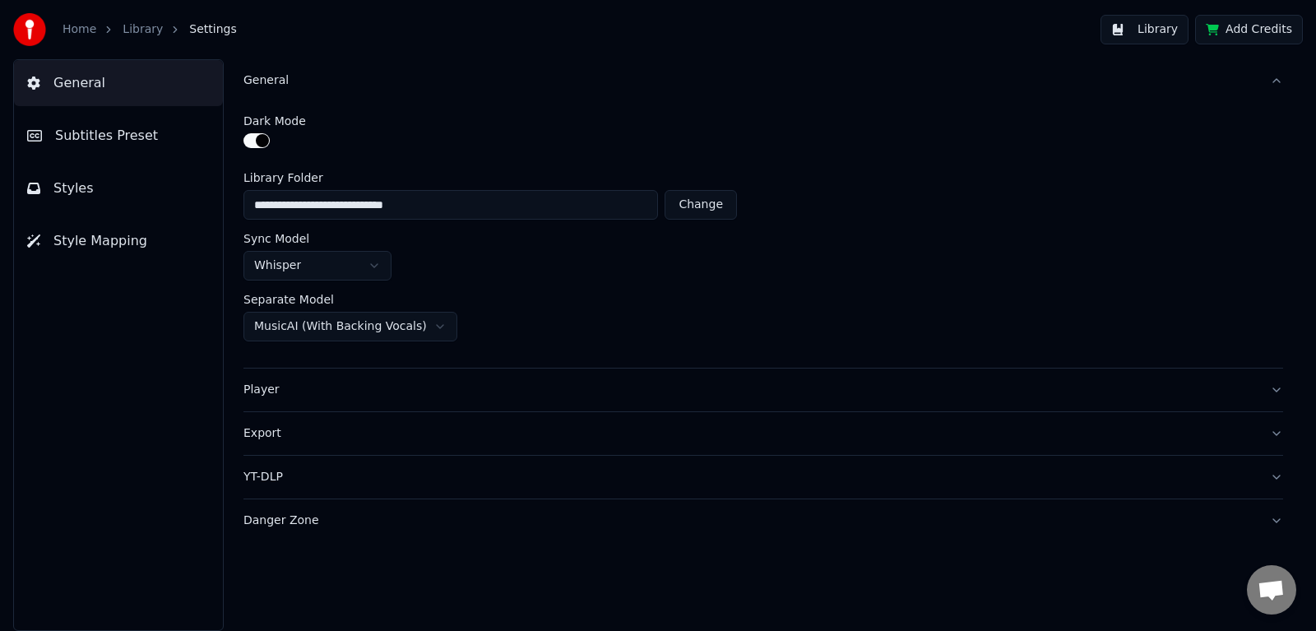
click at [1277, 397] on button "Player" at bounding box center [763, 390] width 1040 height 43
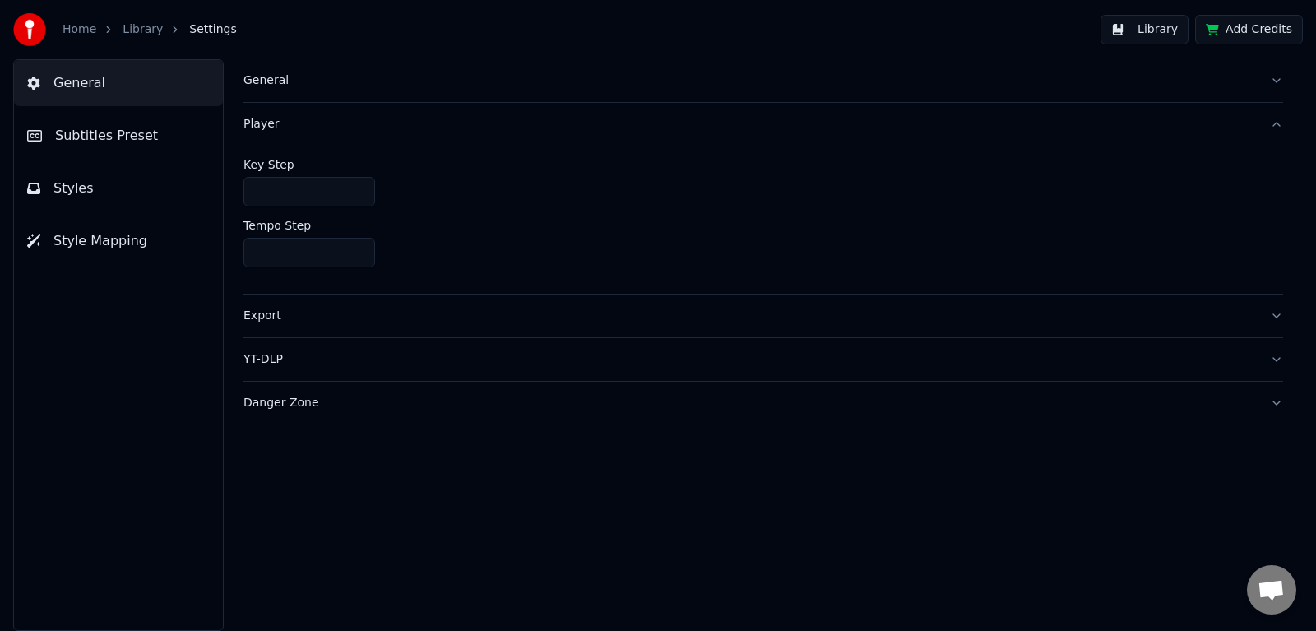
click at [1273, 121] on button "Player" at bounding box center [763, 124] width 1040 height 43
click at [1274, 168] on button "Export" at bounding box center [763, 167] width 1040 height 43
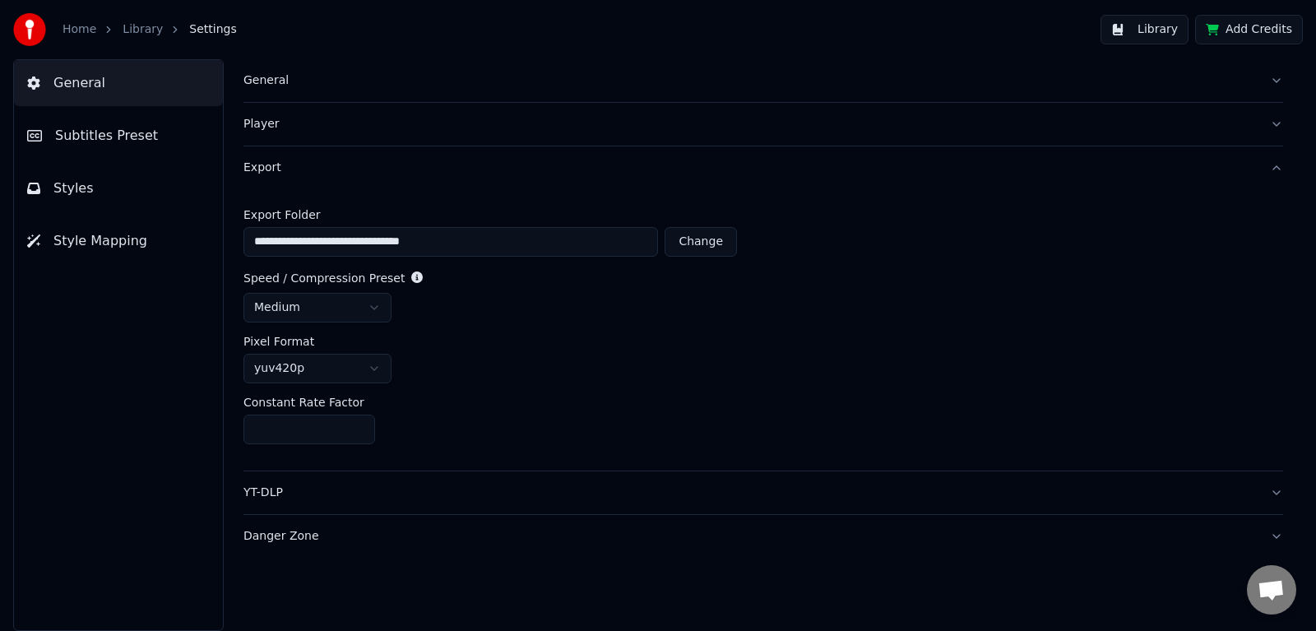
click at [1274, 168] on button "Export" at bounding box center [763, 167] width 1040 height 43
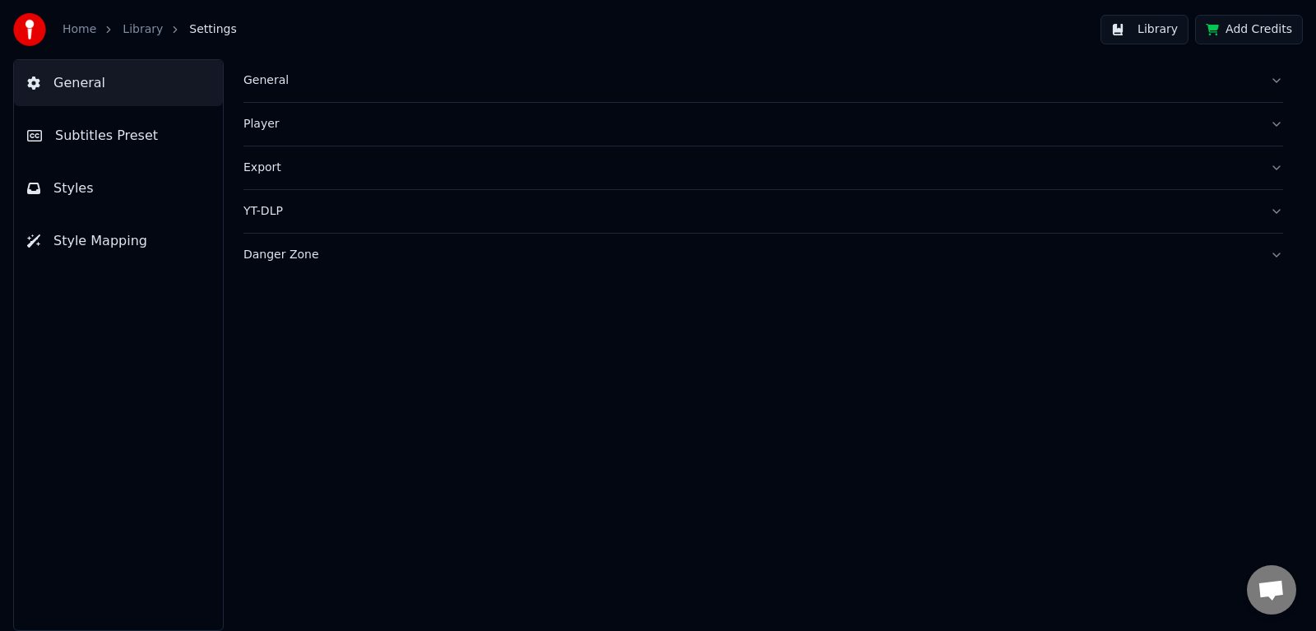
click at [1277, 216] on button "YT-DLP" at bounding box center [763, 211] width 1040 height 43
click at [1277, 215] on button "YT-DLP" at bounding box center [763, 211] width 1040 height 43
click at [1278, 258] on button "Danger Zone" at bounding box center [763, 255] width 1040 height 43
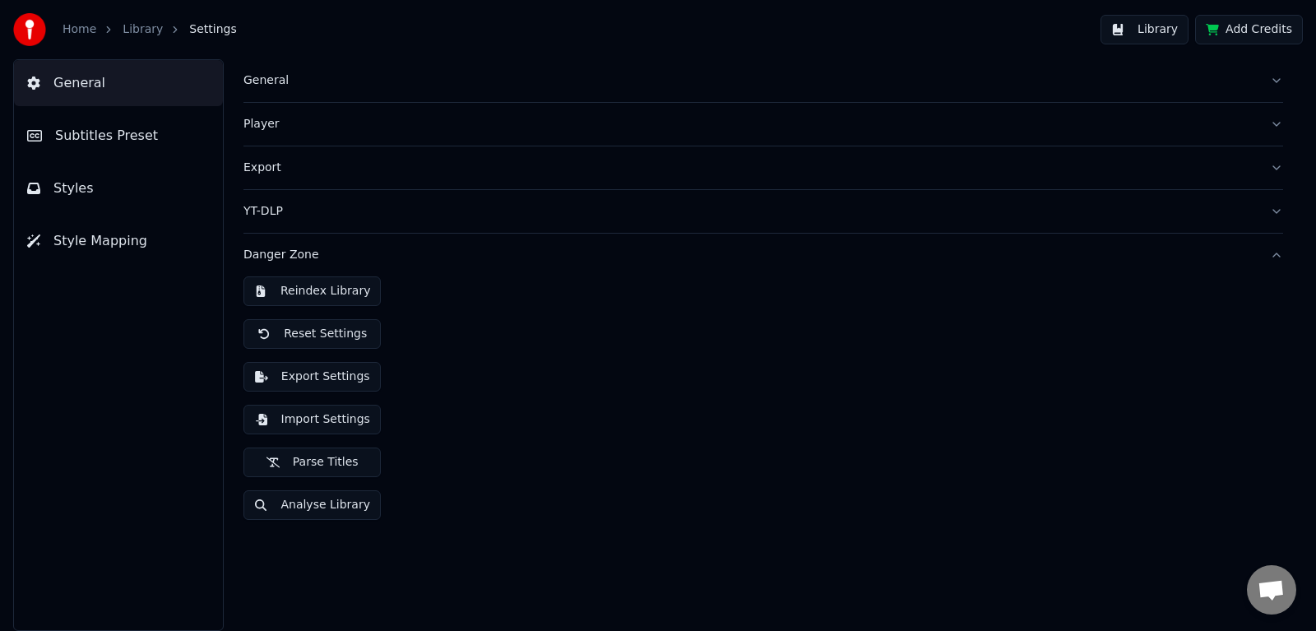
click at [1278, 258] on button "Danger Zone" at bounding box center [763, 255] width 1040 height 43
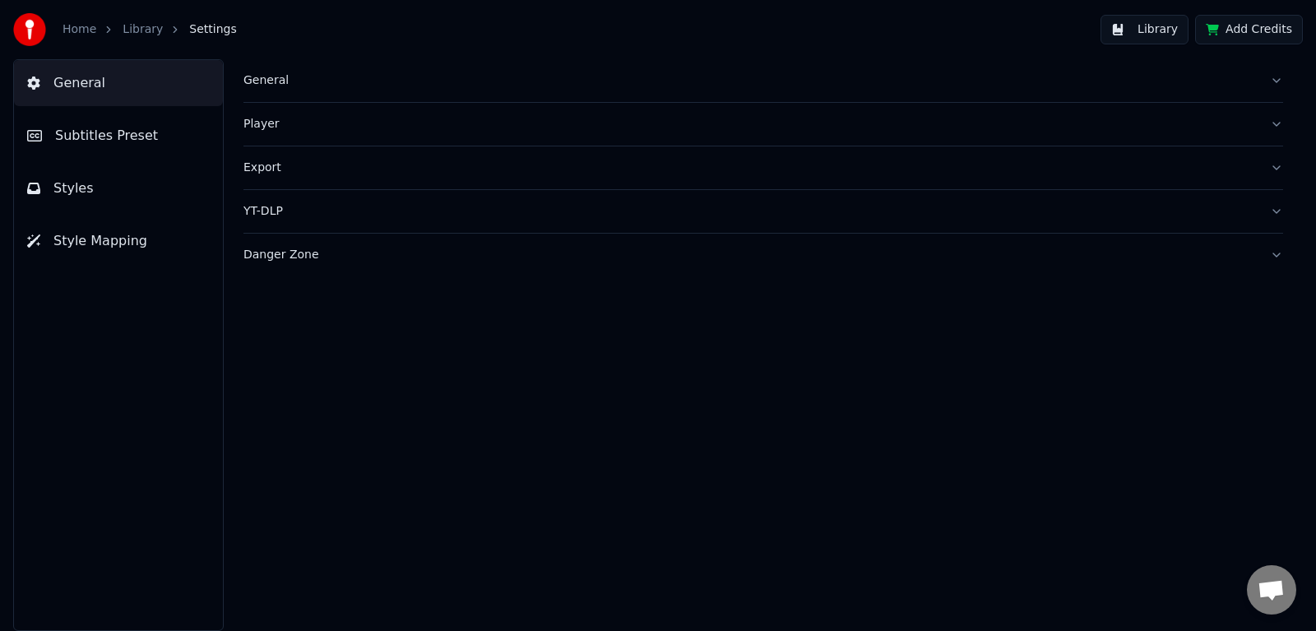
click at [1278, 258] on button "Danger Zone" at bounding box center [763, 255] width 1040 height 43
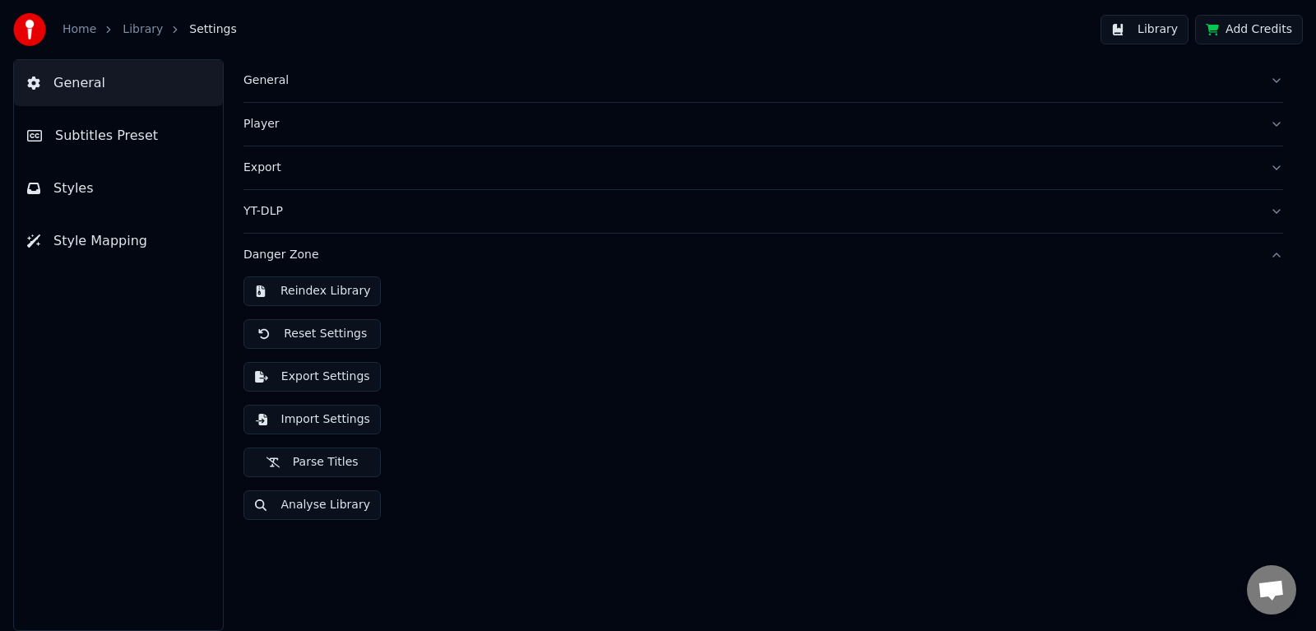
click at [1278, 258] on button "Danger Zone" at bounding box center [763, 255] width 1040 height 43
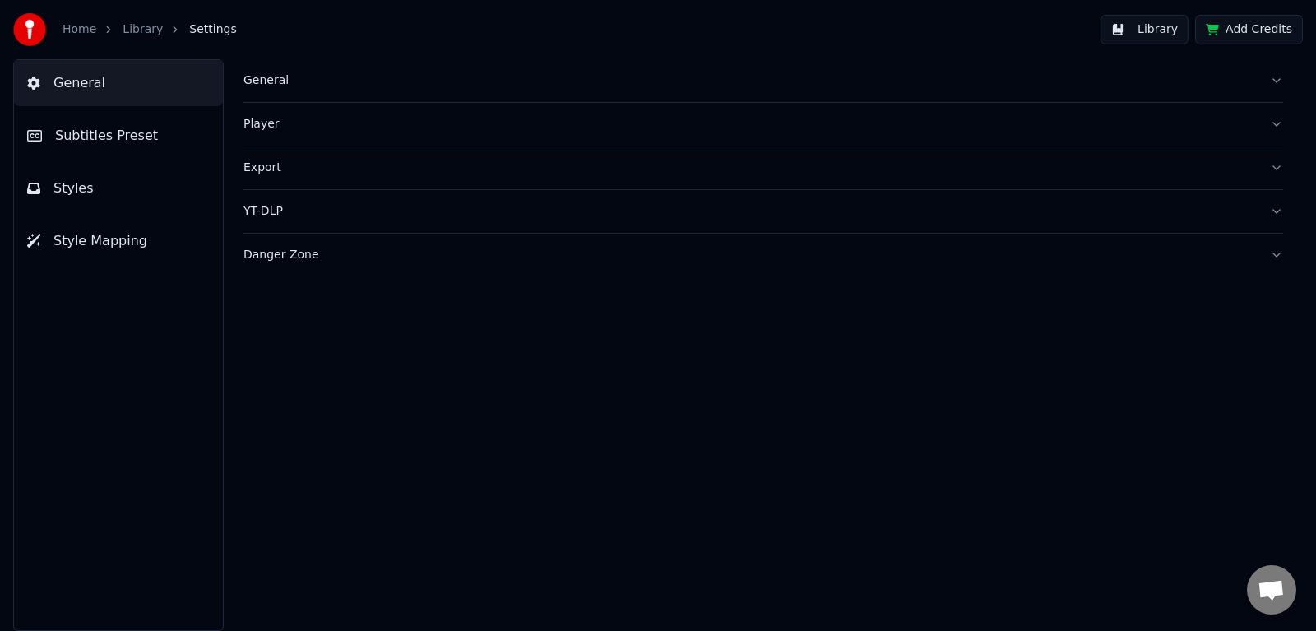
click at [1153, 28] on button "Library" at bounding box center [1145, 30] width 88 height 30
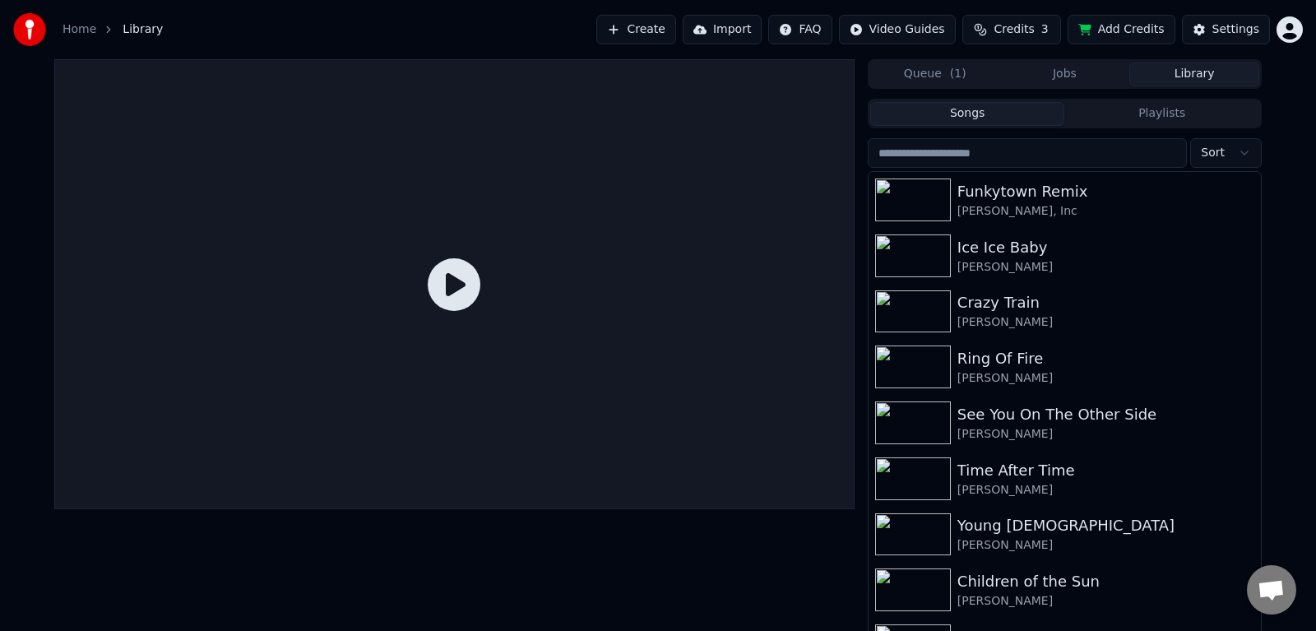
click at [814, 27] on html "Home Library Create Import FAQ Video Guides Credits 3 Add Credits Settings Queu…" at bounding box center [658, 315] width 1316 height 631
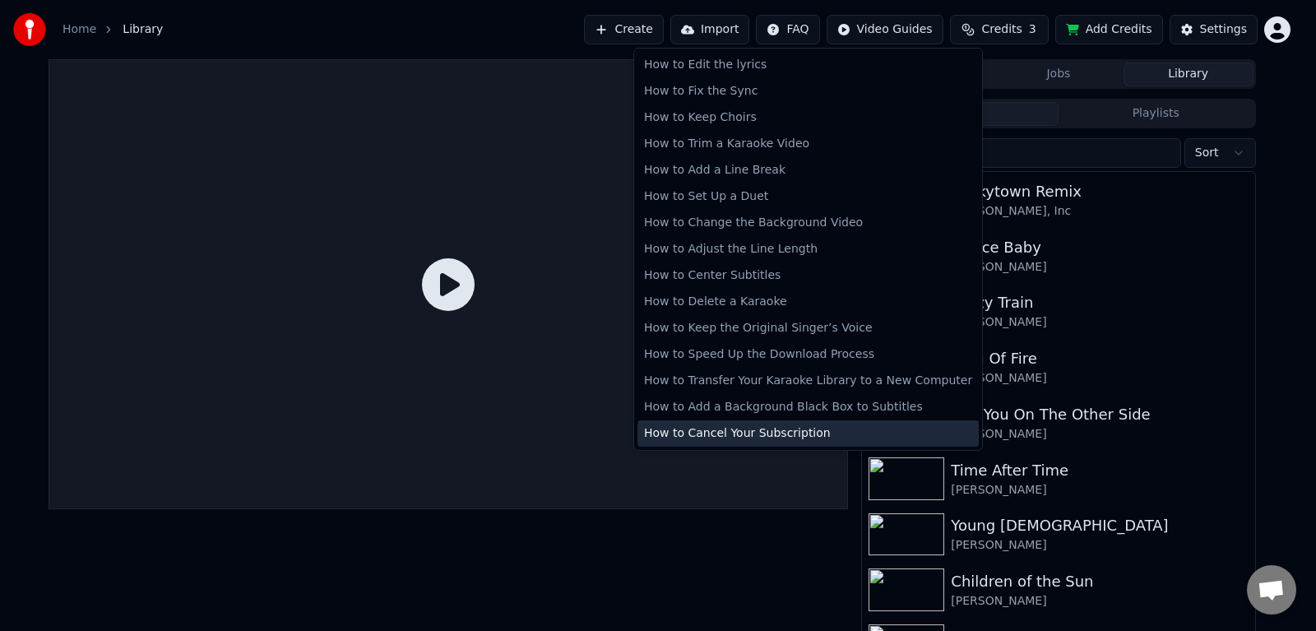
click at [823, 429] on div "How to Cancel Your Subscription" at bounding box center [808, 433] width 341 height 26
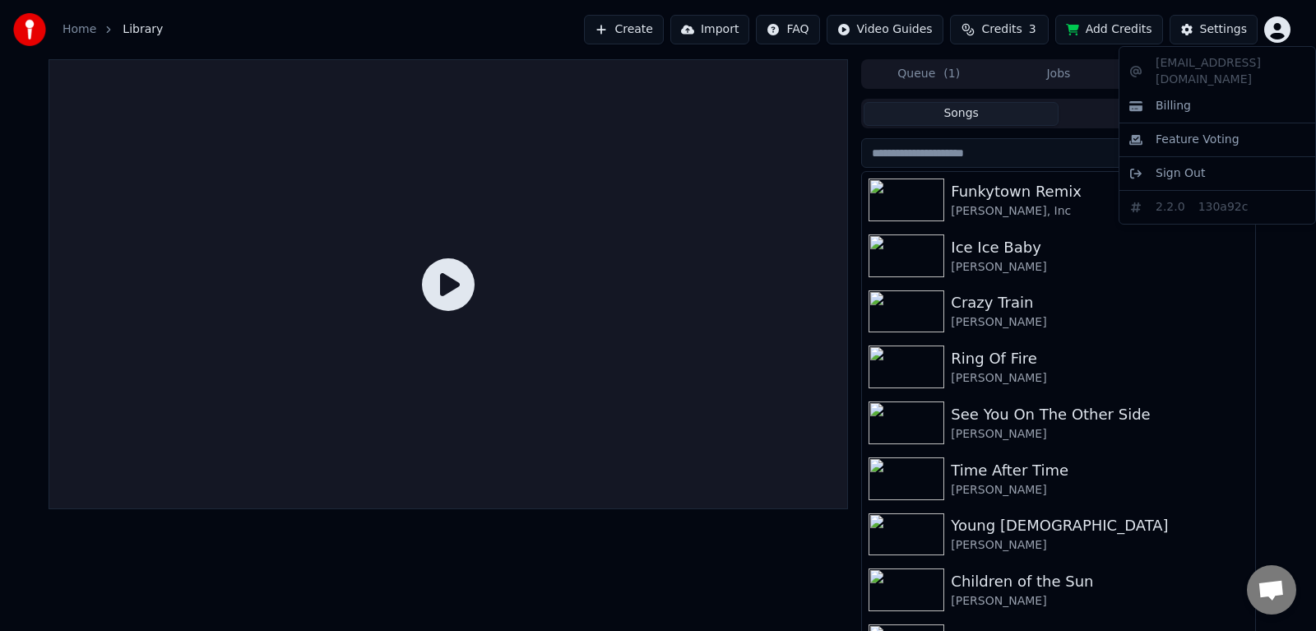
click at [1283, 30] on html "Home Library Create Import FAQ Video Guides Credits 3 Add Credits Settings Queu…" at bounding box center [658, 315] width 1316 height 631
